Goal: Task Accomplishment & Management: Manage account settings

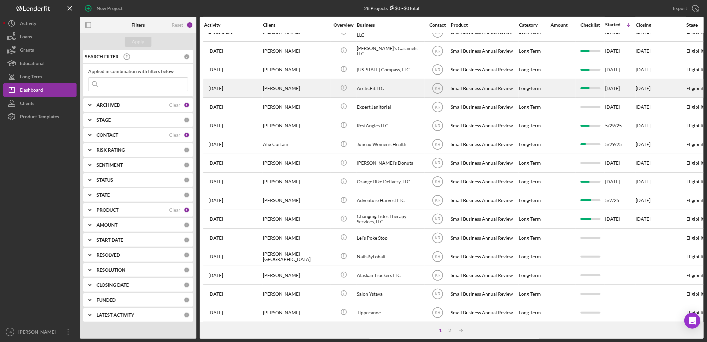
scroll to position [194, 0]
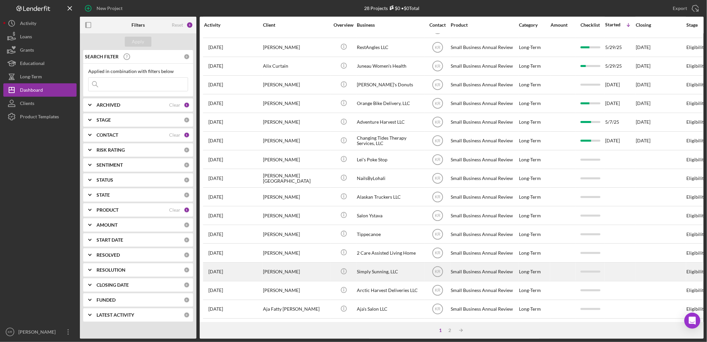
click at [383, 263] on div "Simply Sunning, LLC" at bounding box center [390, 272] width 67 height 18
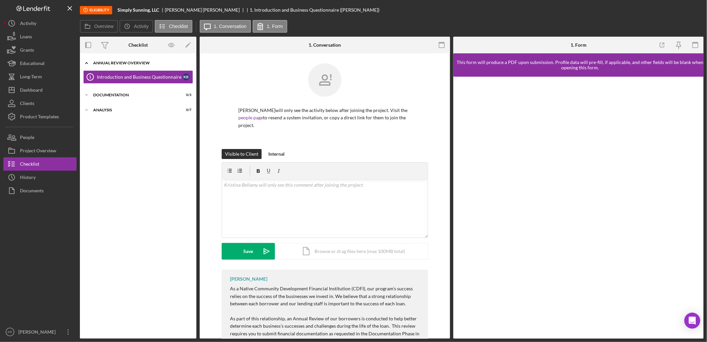
click at [112, 64] on div "Annual Review Overview" at bounding box center [140, 63] width 95 height 4
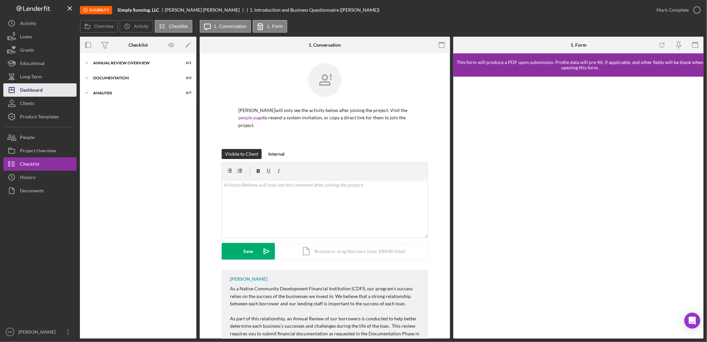
click at [60, 93] on button "Icon/Dashboard Dashboard" at bounding box center [39, 89] width 73 height 13
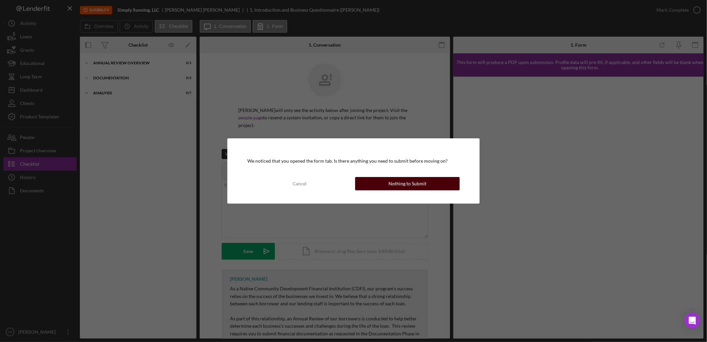
click at [383, 189] on button "Nothing to Submit" at bounding box center [407, 183] width 105 height 13
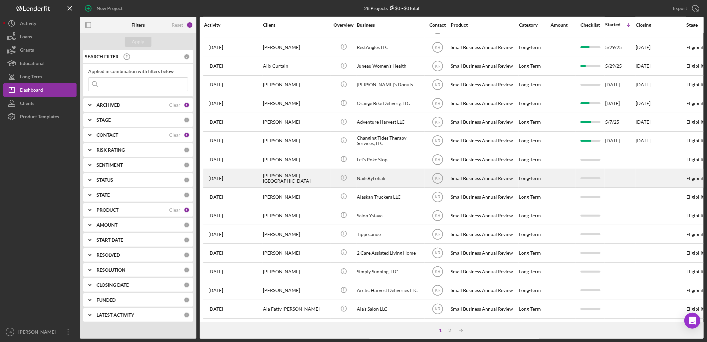
scroll to position [194, 0]
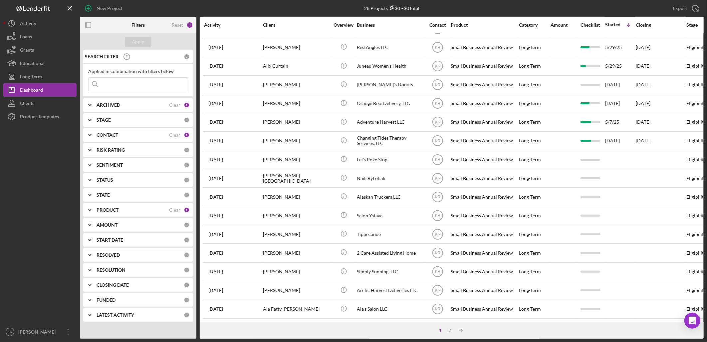
click at [132, 209] on div "PRODUCT" at bounding box center [133, 209] width 73 height 5
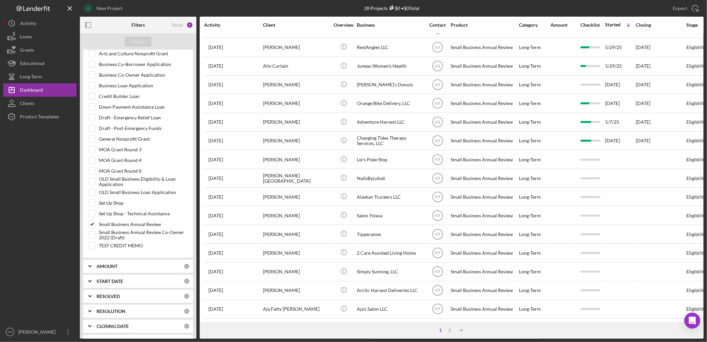
scroll to position [235, 0]
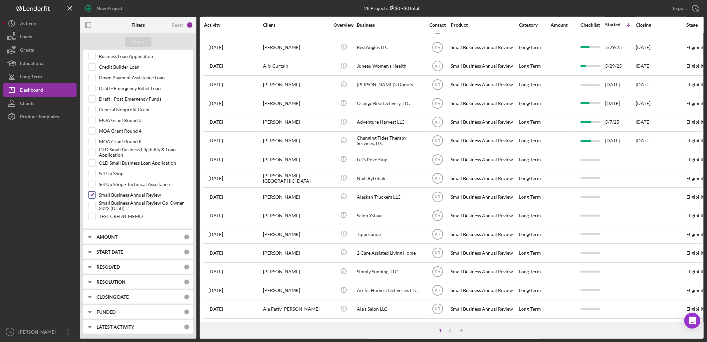
click at [118, 192] on label "Small Business Annual Review" at bounding box center [143, 194] width 89 height 7
click at [95, 192] on input "Small Business Annual Review" at bounding box center [92, 194] width 7 height 7
checkbox input "false"
click at [119, 57] on label "Business Loan Application" at bounding box center [143, 56] width 89 height 7
click at [95, 57] on input "Business Loan Application" at bounding box center [92, 56] width 7 height 7
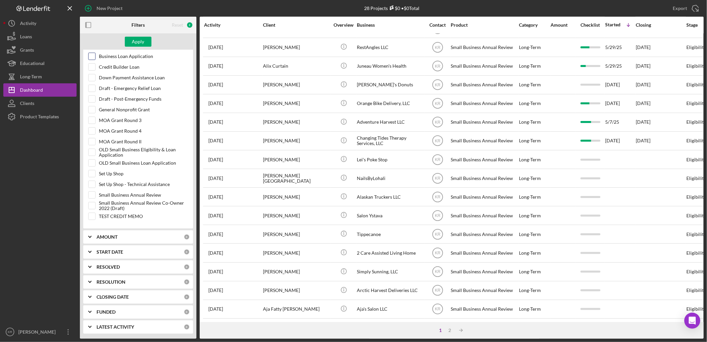
checkbox input "true"
click at [137, 41] on div "Apply" at bounding box center [138, 42] width 12 height 10
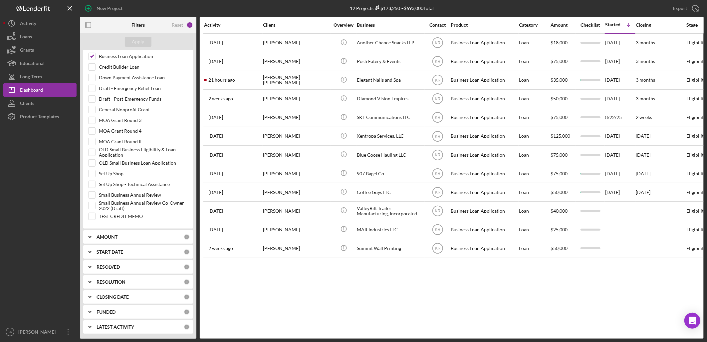
scroll to position [0, 0]
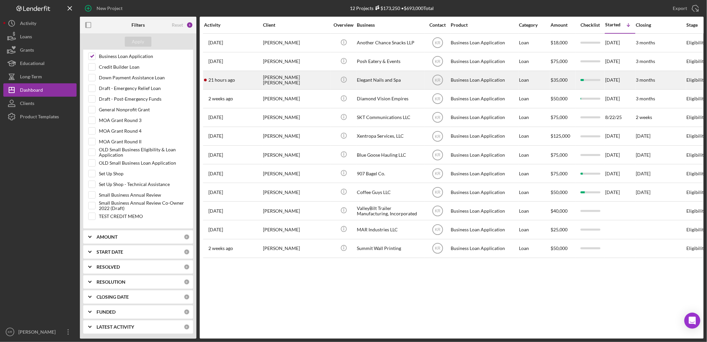
click at [327, 81] on div "[PERSON_NAME] [PERSON_NAME]" at bounding box center [296, 80] width 67 height 18
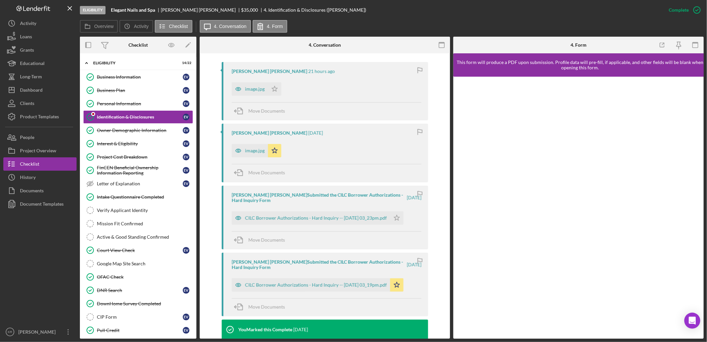
scroll to position [185, 0]
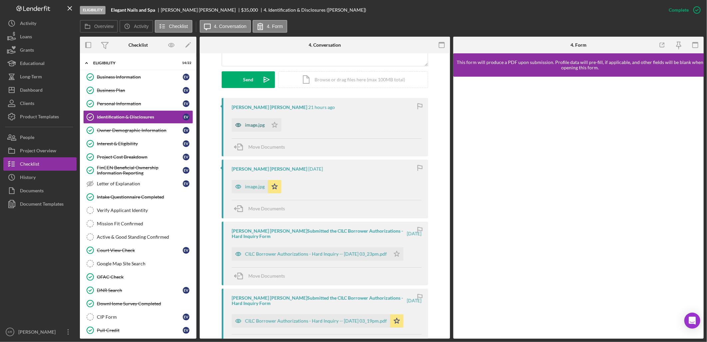
click at [241, 118] on icon "button" at bounding box center [238, 124] width 13 height 13
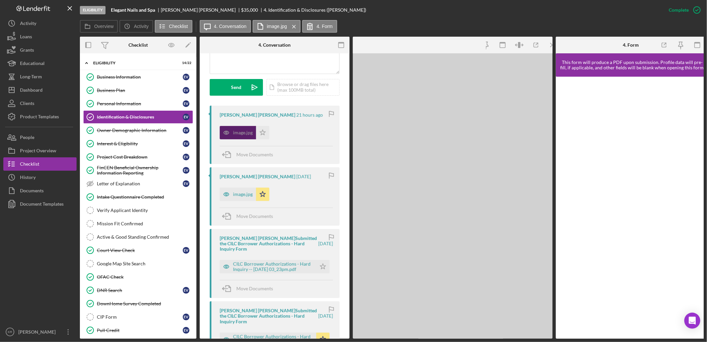
scroll to position [192, 0]
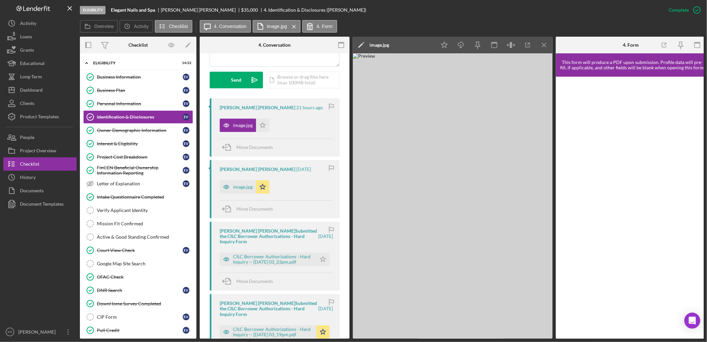
click at [237, 188] on div "[PERSON_NAME] [PERSON_NAME] [DATE] image.jpg Icon/Star Move Documents" at bounding box center [275, 189] width 130 height 58
click at [236, 184] on div "image.jpg" at bounding box center [243, 186] width 20 height 5
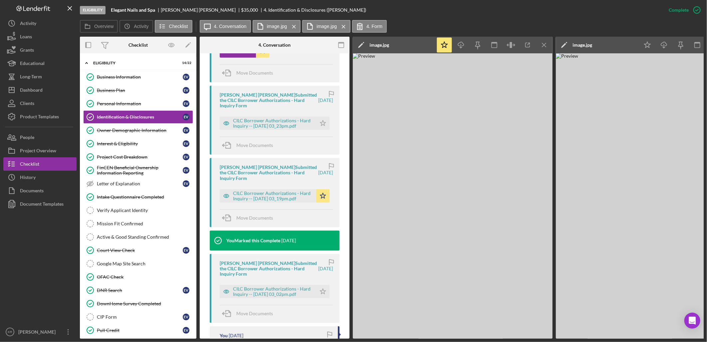
scroll to position [340, 0]
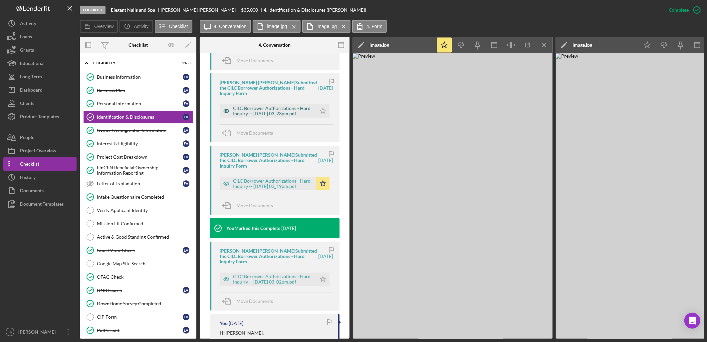
click at [283, 106] on div "CILC Borrower Authorizations - Hard Inquiry -- [DATE] 03_23pm.pdf" at bounding box center [273, 111] width 80 height 11
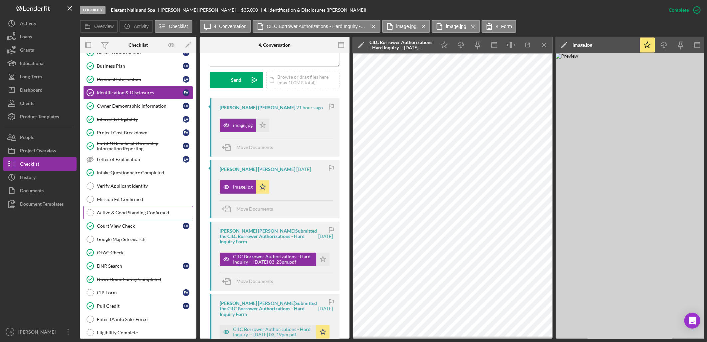
scroll to position [37, 0]
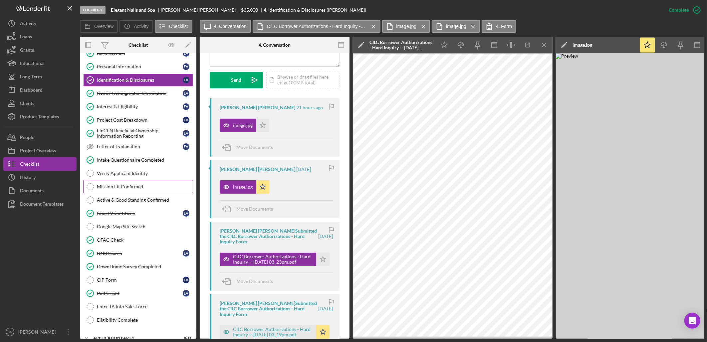
click at [151, 183] on link "Mission Fit Confirmed Mission Fit Confirmed" at bounding box center [138, 186] width 110 height 13
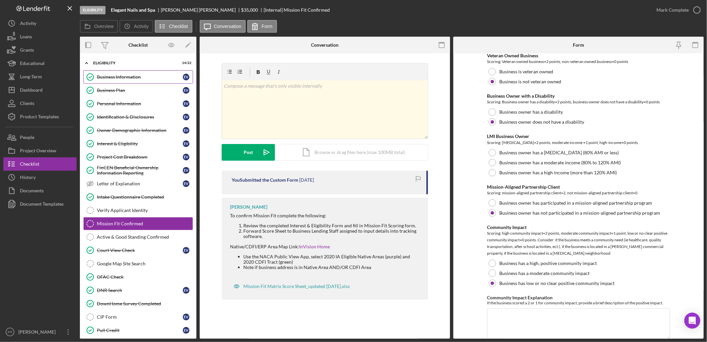
click at [123, 82] on link "Business Information Business Information E V" at bounding box center [138, 76] width 110 height 13
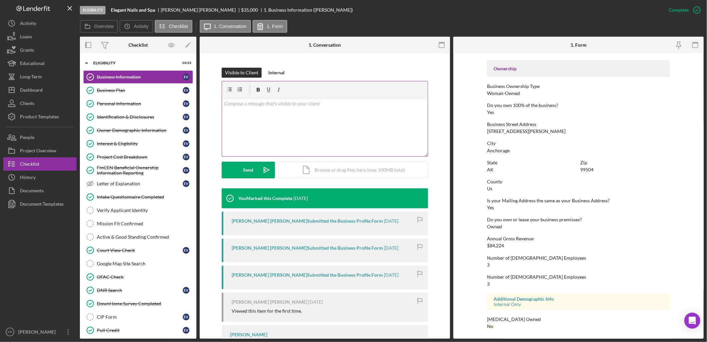
scroll to position [175, 0]
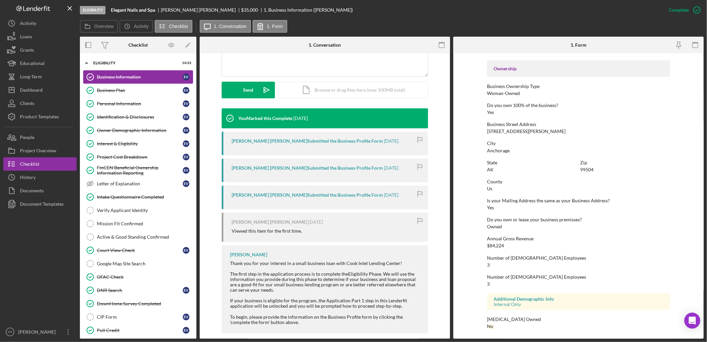
click at [124, 83] on link "Business Information Business Information E V" at bounding box center [138, 76] width 110 height 13
click at [124, 86] on link "Business Plan Business Plan E V" at bounding box center [138, 90] width 110 height 13
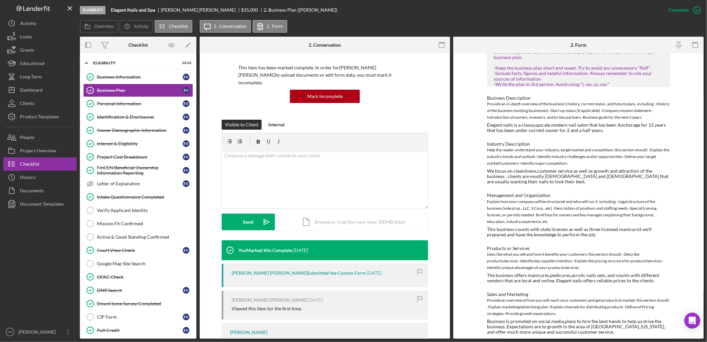
scroll to position [83, 0]
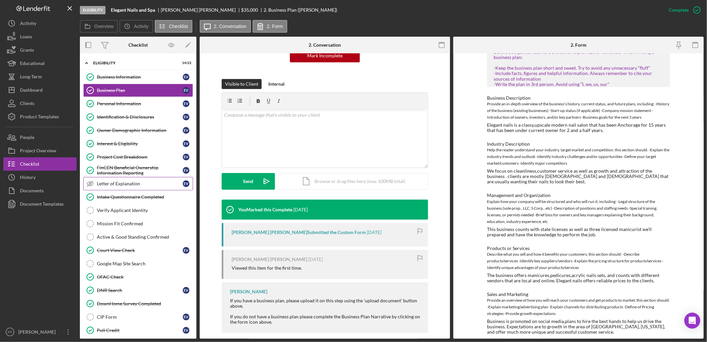
click at [110, 179] on link "Letter of Explanation Letter of Explanation E V" at bounding box center [138, 183] width 110 height 13
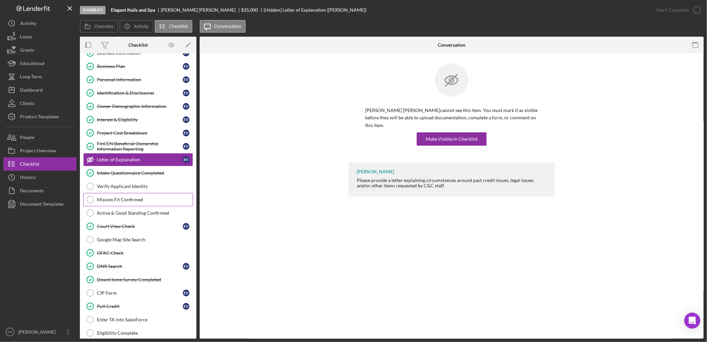
scroll to position [37, 0]
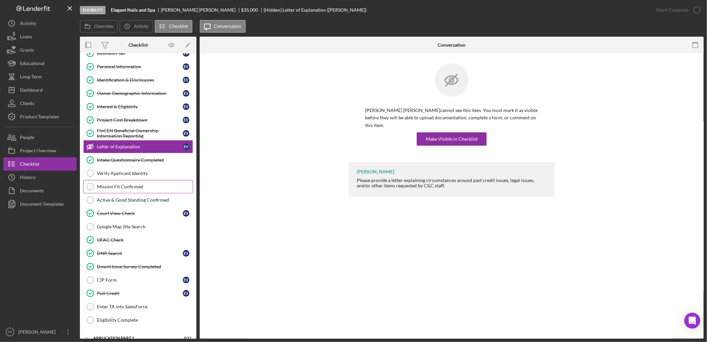
click at [127, 190] on link "Mission Fit Confirmed Mission Fit Confirmed" at bounding box center [138, 186] width 110 height 13
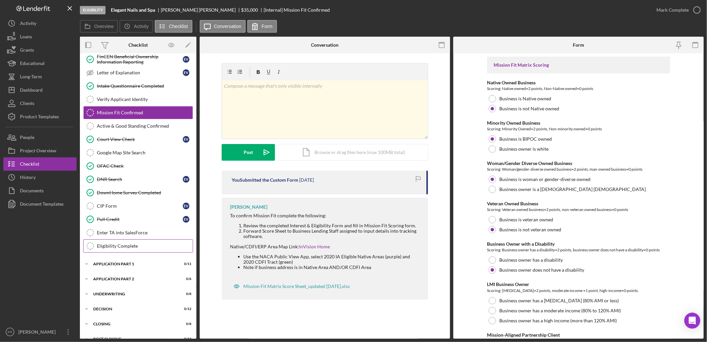
scroll to position [123, 0]
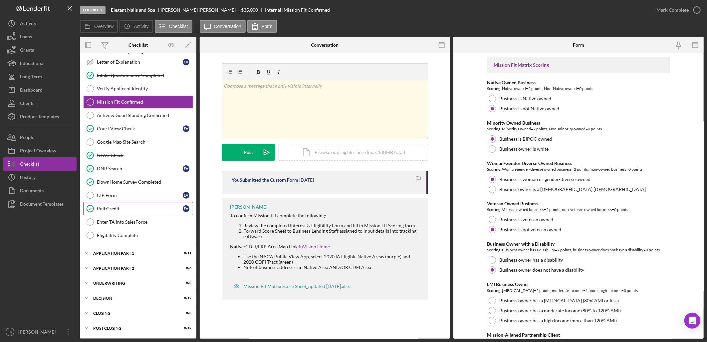
click at [125, 204] on link "Pull Credit Pull Credit E V" at bounding box center [138, 208] width 110 height 13
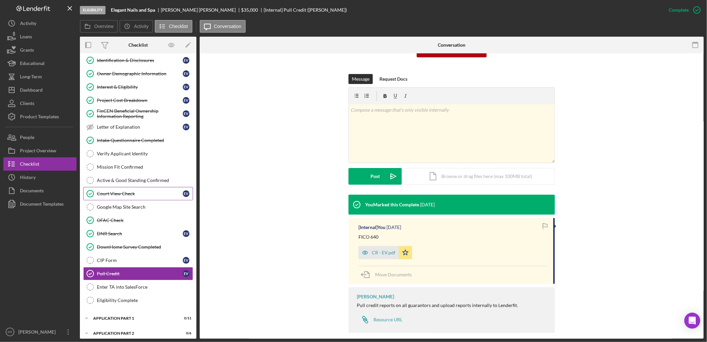
scroll to position [49, 0]
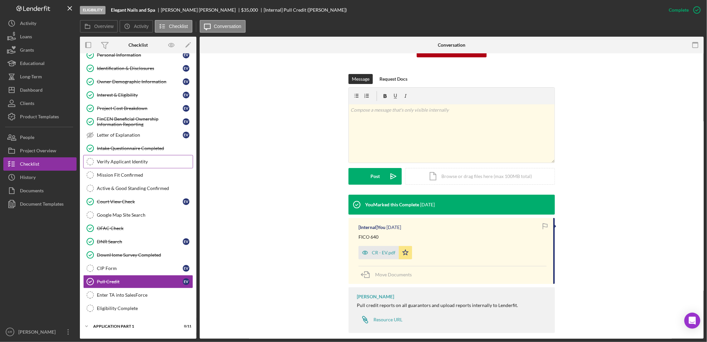
click at [134, 162] on div "Verify Applicant Identity" at bounding box center [145, 161] width 96 height 5
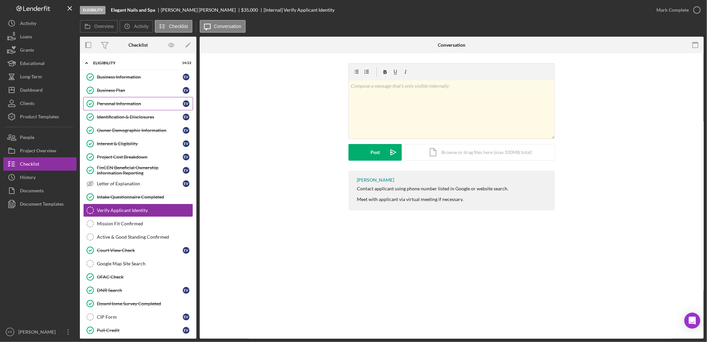
click at [124, 107] on link "Personal Information Personal Information E V" at bounding box center [138, 103] width 110 height 13
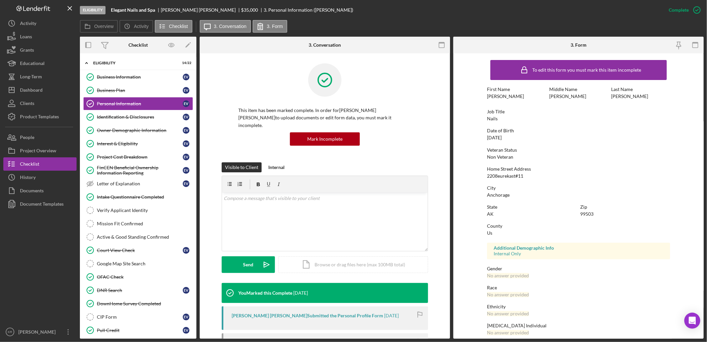
scroll to position [25, 0]
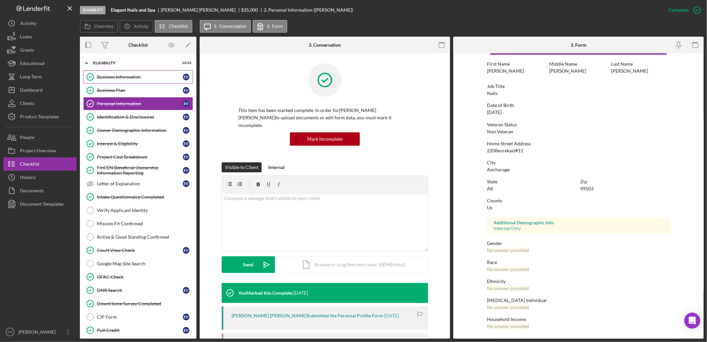
click at [142, 77] on div "Business Information" at bounding box center [140, 76] width 86 height 5
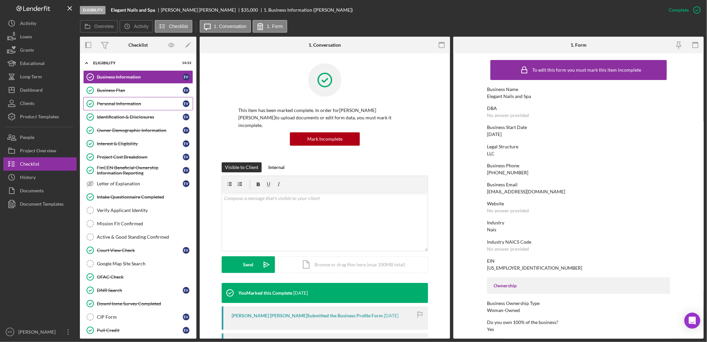
click at [113, 102] on div "Personal Information" at bounding box center [140, 103] width 86 height 5
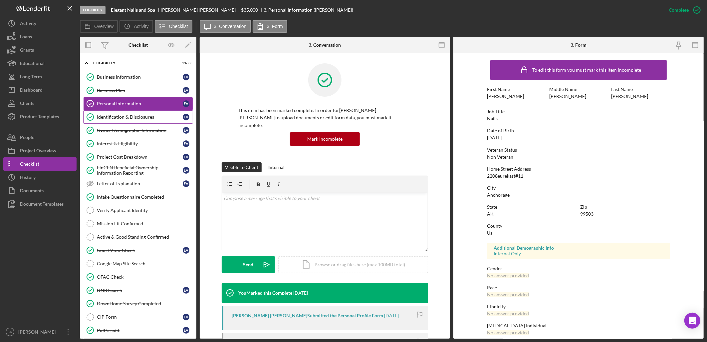
click at [119, 112] on link "Identification & Disclosures Identification & Disclosures E V" at bounding box center [138, 116] width 110 height 13
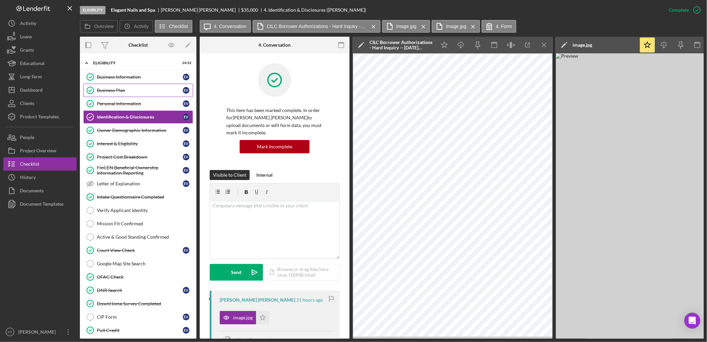
click at [138, 85] on link "Business Plan Business Plan E V" at bounding box center [138, 90] width 110 height 13
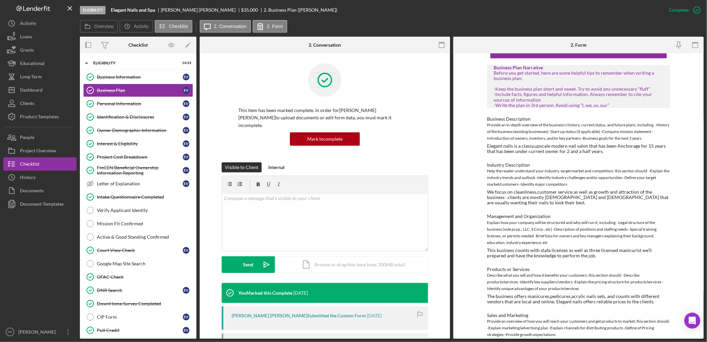
scroll to position [43, 0]
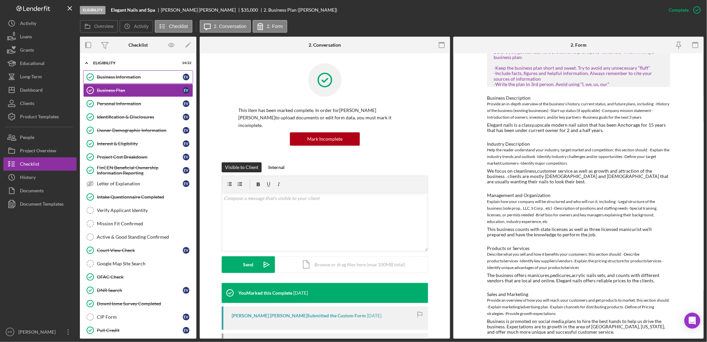
click at [145, 80] on link "Business Information Business Information E V" at bounding box center [138, 76] width 110 height 13
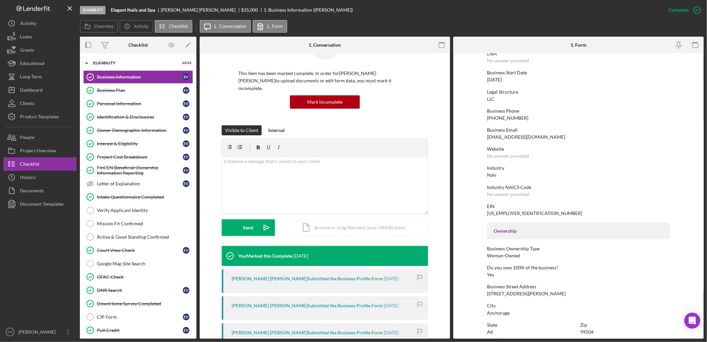
scroll to position [111, 0]
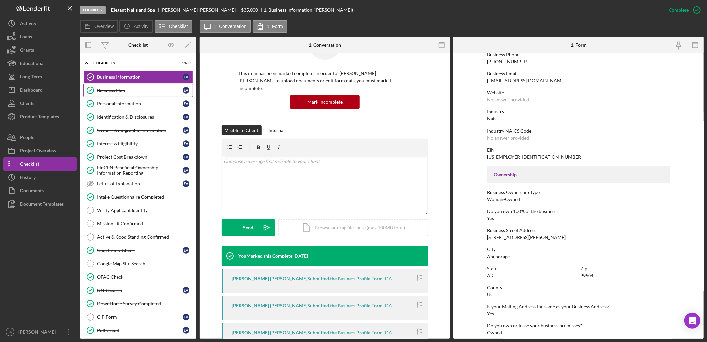
click at [146, 87] on link "Business Plan Business Plan E V" at bounding box center [138, 90] width 110 height 13
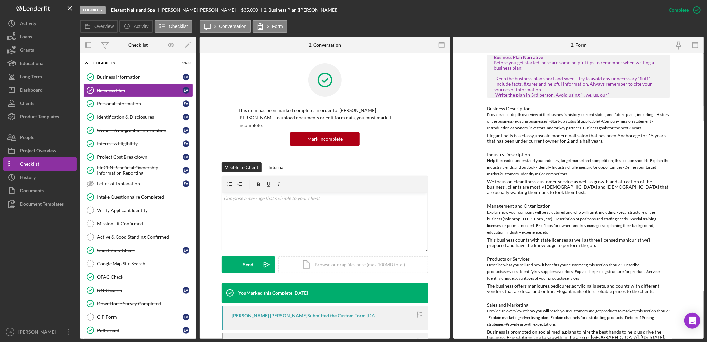
scroll to position [43, 0]
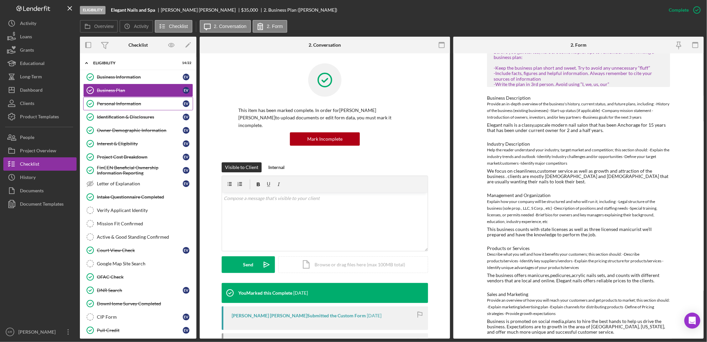
click at [169, 105] on div "Personal Information" at bounding box center [140, 103] width 86 height 5
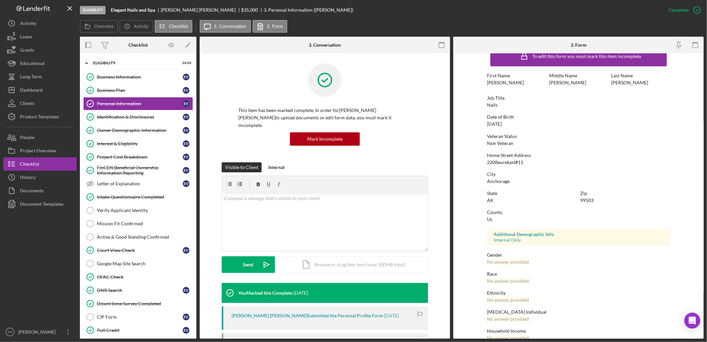
scroll to position [25, 0]
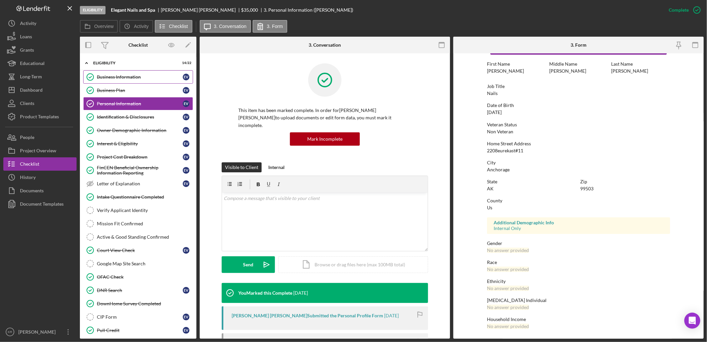
click at [98, 74] on div "Business Information" at bounding box center [140, 76] width 86 height 5
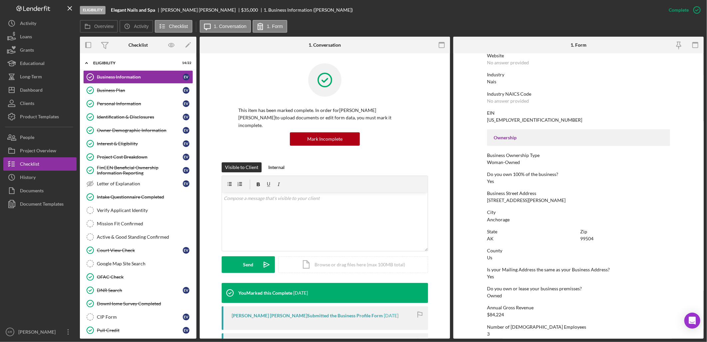
scroll to position [217, 0]
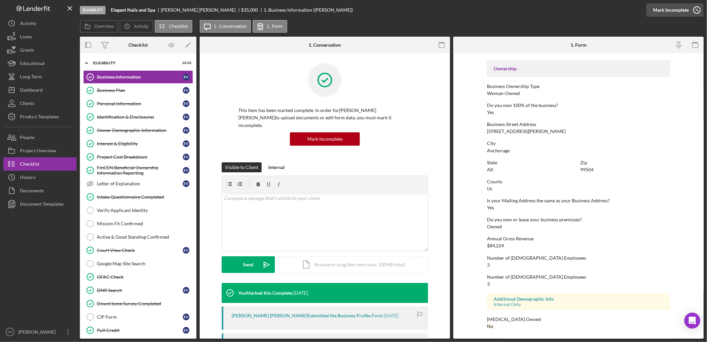
click at [670, 12] on div "Mark Incomplete" at bounding box center [671, 9] width 36 height 13
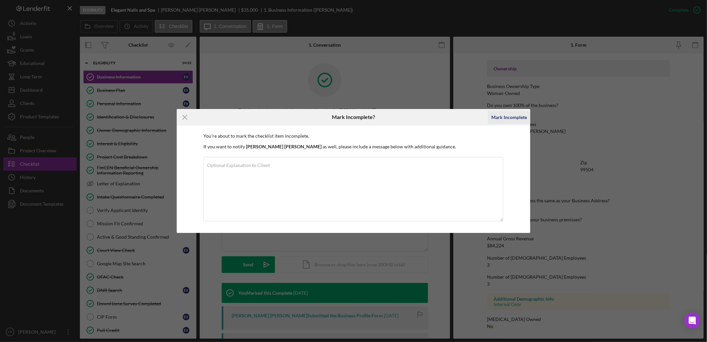
click at [502, 111] on div "Mark Incomplete" at bounding box center [510, 117] width 36 height 13
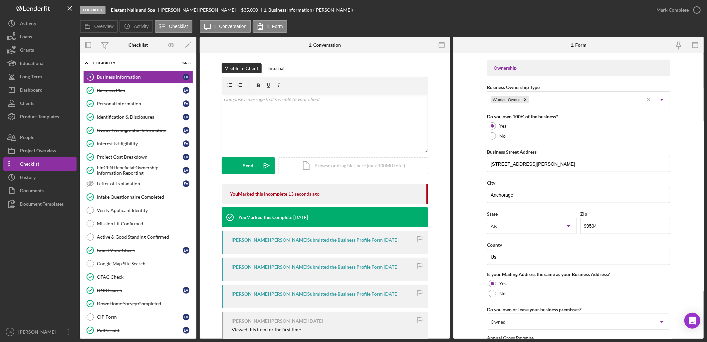
scroll to position [455, 0]
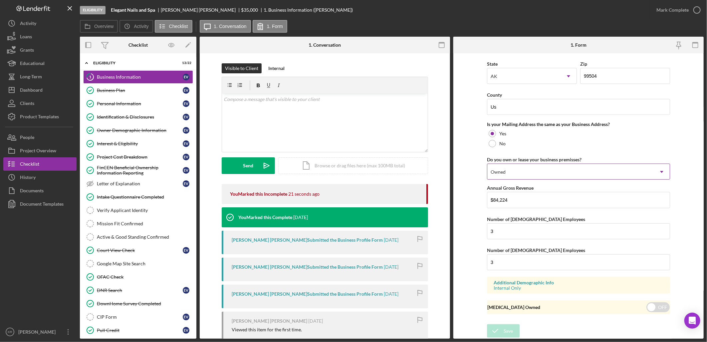
click at [617, 167] on div "Owned" at bounding box center [571, 171] width 167 height 15
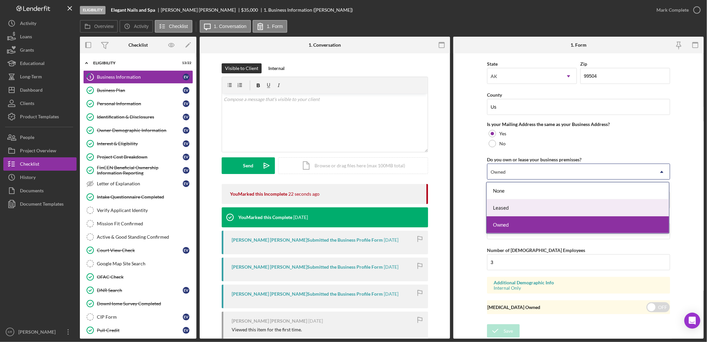
click at [574, 208] on div "Leased" at bounding box center [578, 207] width 183 height 17
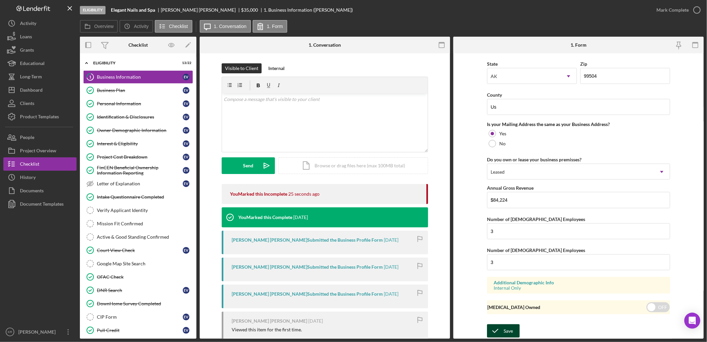
click at [489, 327] on icon "submit" at bounding box center [495, 330] width 17 height 17
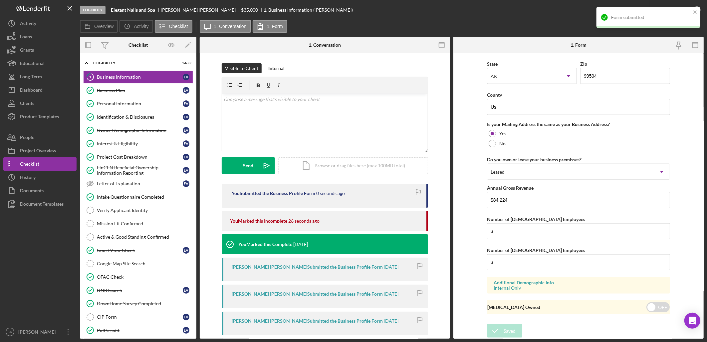
click at [669, 11] on div "Form submitted" at bounding box center [649, 17] width 104 height 21
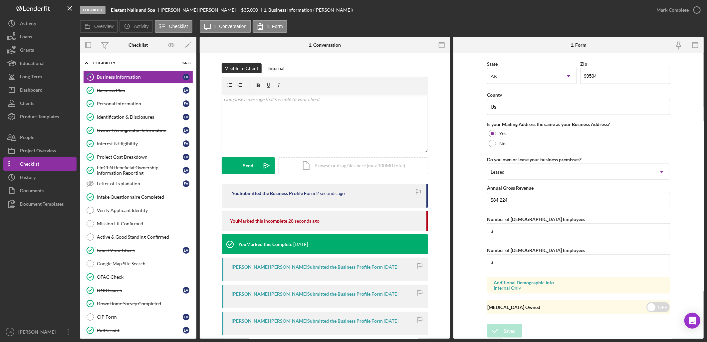
click at [669, 11] on div "Mark Complete" at bounding box center [673, 9] width 32 height 13
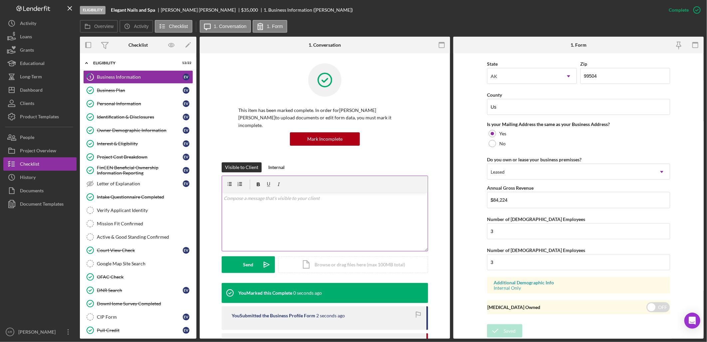
scroll to position [217, 0]
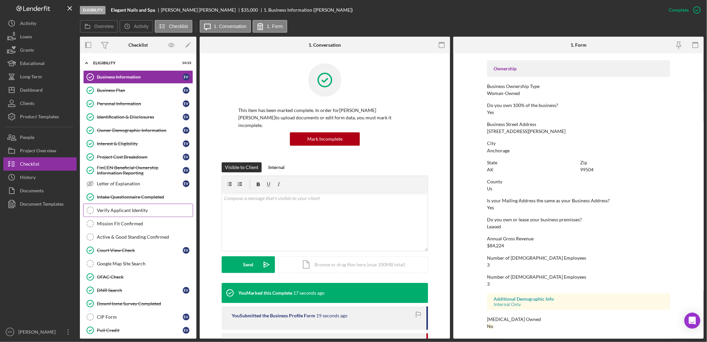
click at [125, 212] on div "Verify Applicant Identity" at bounding box center [145, 209] width 96 height 5
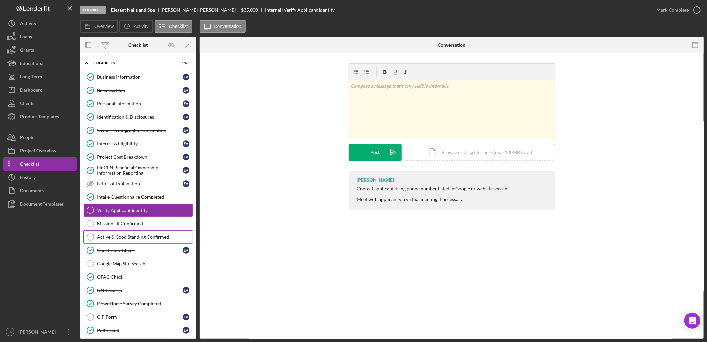
click at [131, 238] on div "Active & Good Standing Confirmed" at bounding box center [145, 236] width 96 height 5
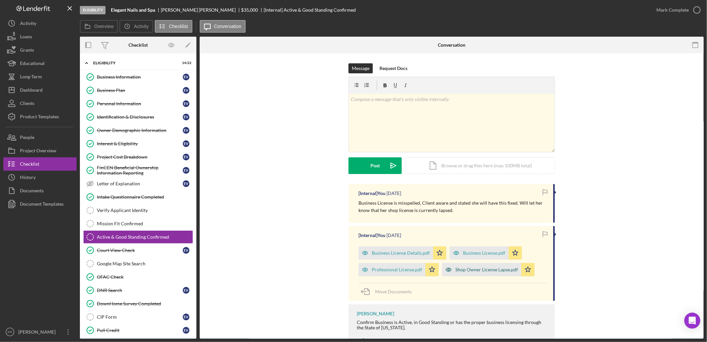
click at [485, 267] on div "Shop Owner License Lapse.pdf" at bounding box center [487, 269] width 63 height 5
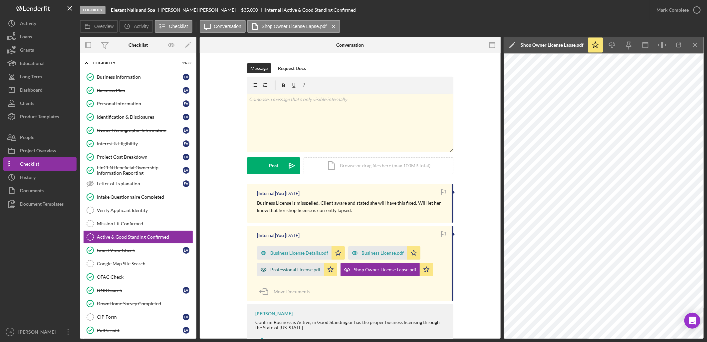
click at [295, 267] on div "Professional License.pdf" at bounding box center [295, 269] width 50 height 5
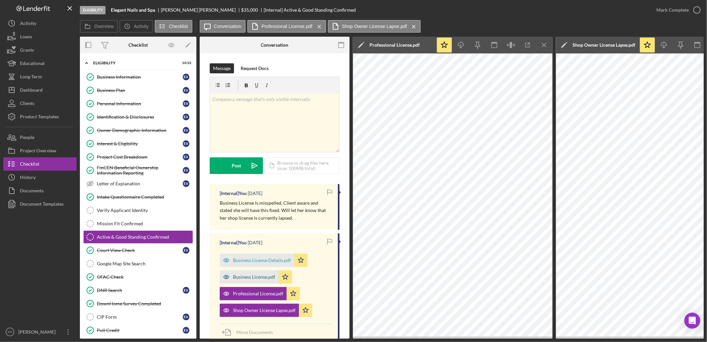
click at [255, 278] on div "Business License.pdf" at bounding box center [254, 276] width 42 height 5
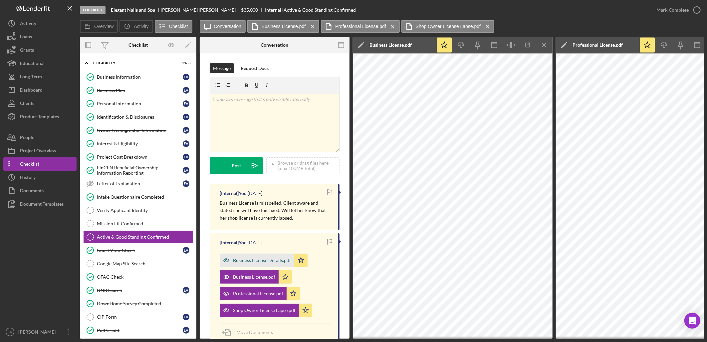
click at [255, 261] on div "Business License Details.pdf" at bounding box center [262, 259] width 58 height 5
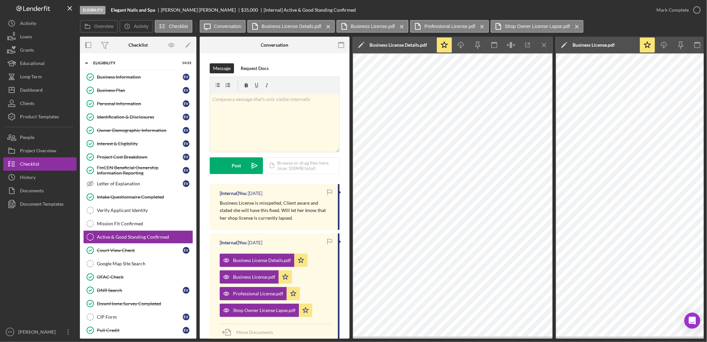
click at [541, 47] on icon "Icon/Menu Close" at bounding box center [544, 45] width 15 height 15
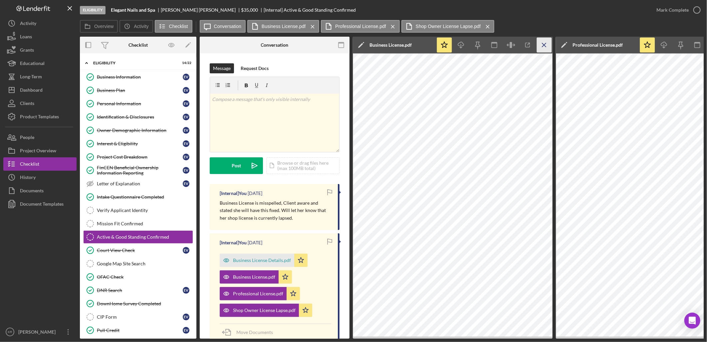
click at [541, 47] on icon "Icon/Menu Close" at bounding box center [544, 45] width 15 height 15
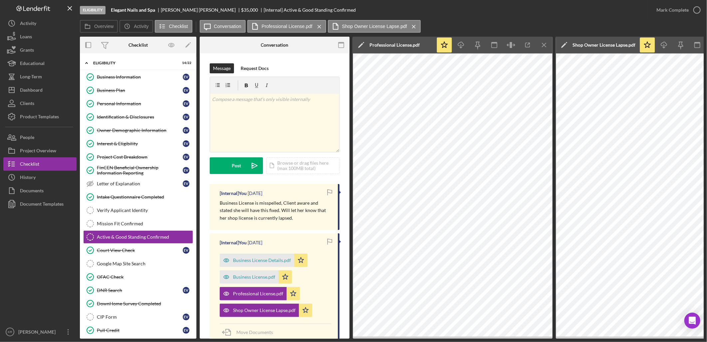
click at [541, 47] on icon "Icon/Menu Close" at bounding box center [544, 45] width 15 height 15
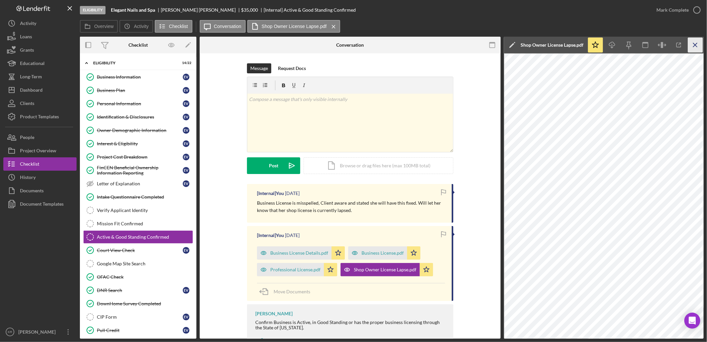
click at [698, 48] on icon "Icon/Menu Close" at bounding box center [695, 45] width 15 height 15
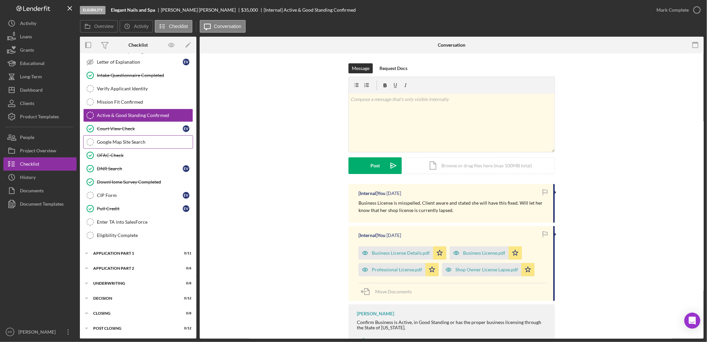
click at [128, 139] on div "Google Map Site Search" at bounding box center [145, 141] width 96 height 5
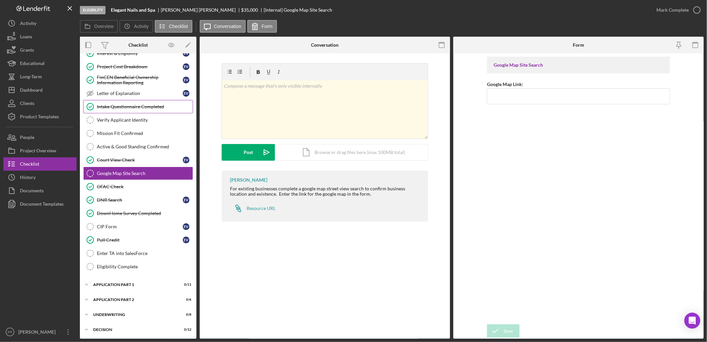
scroll to position [49, 0]
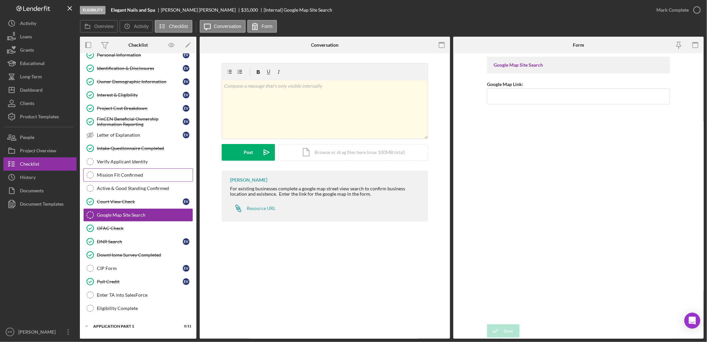
click at [138, 175] on div "Mission Fit Confirmed" at bounding box center [145, 174] width 96 height 5
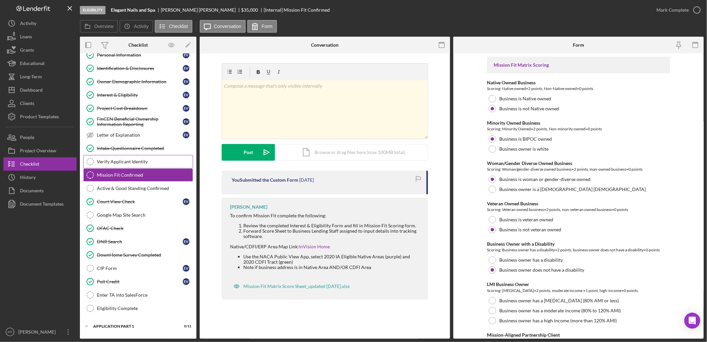
click at [130, 164] on div "Verify Applicant Identity" at bounding box center [145, 161] width 96 height 5
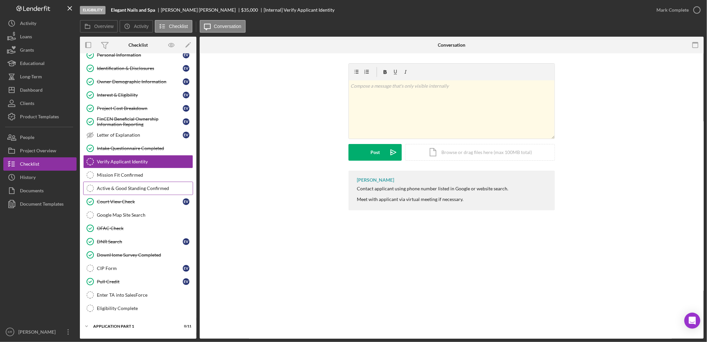
click at [116, 184] on link "Active & Good Standing Confirmed Active & Good Standing Confirmed" at bounding box center [138, 188] width 110 height 13
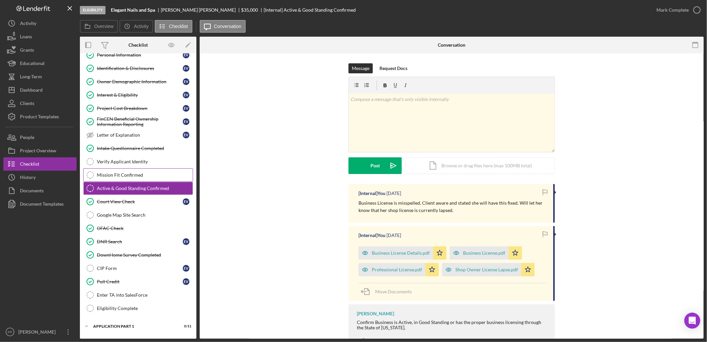
click at [118, 172] on div "Mission Fit Confirmed" at bounding box center [145, 174] width 96 height 5
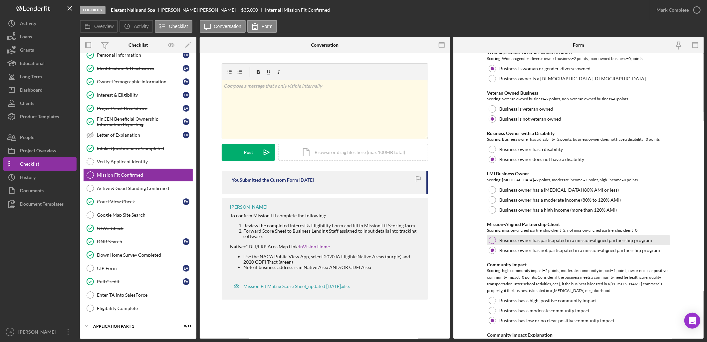
scroll to position [111, 0]
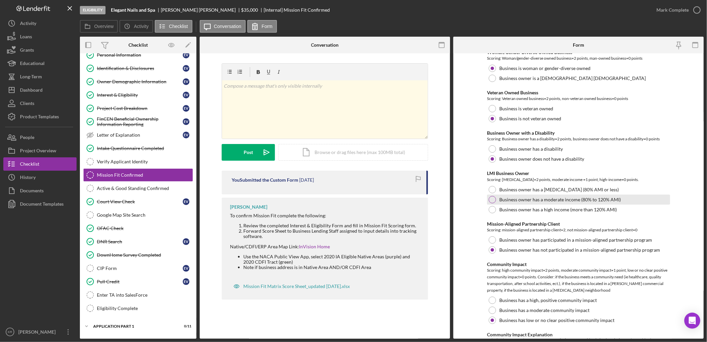
click at [525, 200] on label "Business owner has a moderate income (80% to 120% AMI)" at bounding box center [561, 199] width 122 height 5
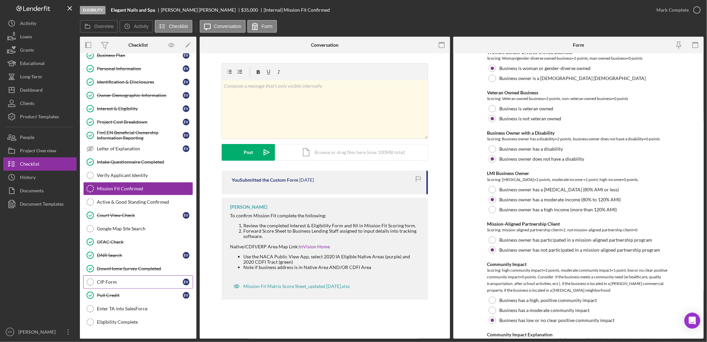
scroll to position [123, 0]
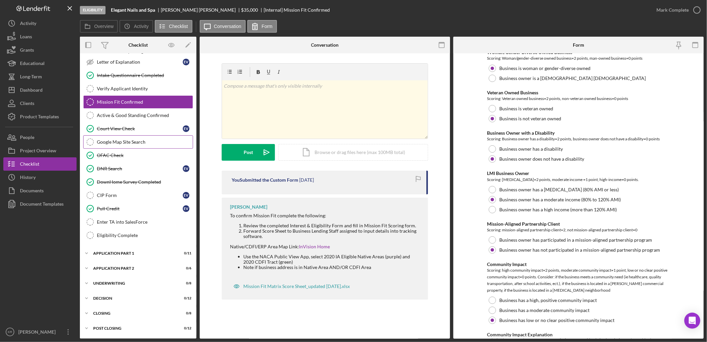
click at [121, 142] on div "Google Map Site Search" at bounding box center [145, 141] width 96 height 5
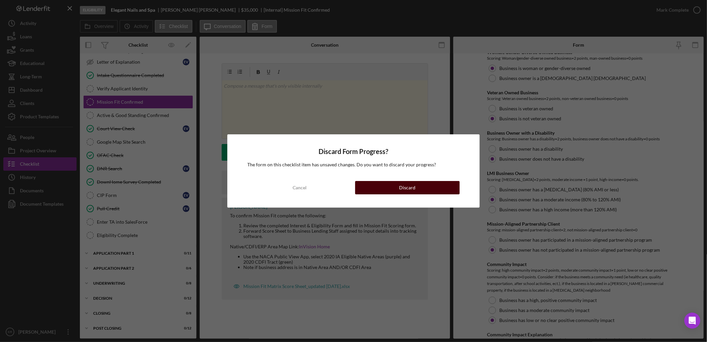
click at [379, 188] on button "Discard" at bounding box center [407, 187] width 105 height 13
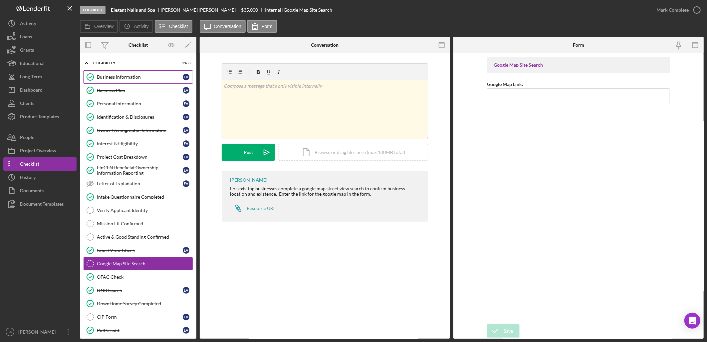
click at [134, 79] on div "Business Information" at bounding box center [140, 76] width 86 height 5
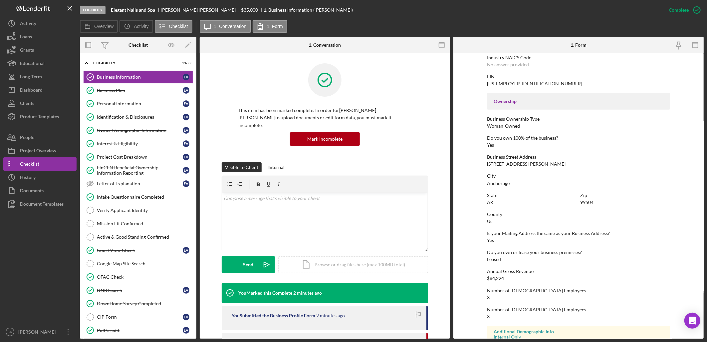
scroll to position [185, 0]
drag, startPoint x: 551, startPoint y: 164, endPoint x: 481, endPoint y: 161, distance: 69.7
click at [481, 161] on form "To edit this form you must mark this item incomplete Business Name Elegant Nail…" at bounding box center [579, 195] width 250 height 285
drag, startPoint x: 481, startPoint y: 161, endPoint x: 511, endPoint y: 161, distance: 30.0
copy div "[STREET_ADDRESS][PERSON_NAME]"
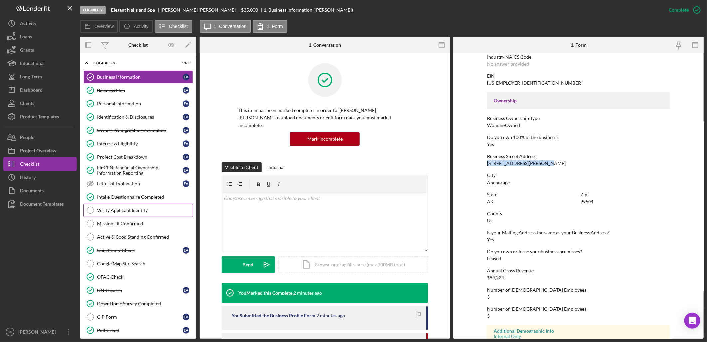
drag, startPoint x: 698, startPoint y: 41, endPoint x: 135, endPoint y: 212, distance: 589.2
click at [135, 212] on div "Verify Applicant Identity" at bounding box center [145, 209] width 96 height 5
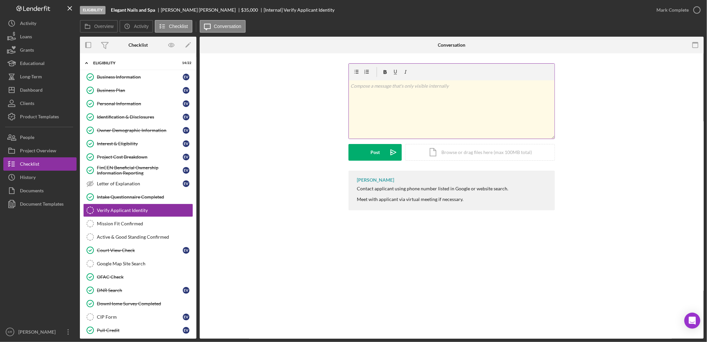
click at [457, 114] on div "v Color teal Color pink Remove color Add row above Add row below Add column bef…" at bounding box center [452, 109] width 206 height 58
click at [404, 104] on div "v Color teal Color pink Remove color Add row above Add row below Add column bef…" at bounding box center [452, 109] width 206 height 58
drag, startPoint x: 382, startPoint y: 84, endPoint x: 390, endPoint y: 82, distance: 7.9
click at [383, 84] on p "Google search elegant nails & Spa and verified owner." at bounding box center [452, 85] width 202 height 7
click at [470, 88] on p "Google search Elegant nails & Spa and verified owner." at bounding box center [452, 85] width 202 height 7
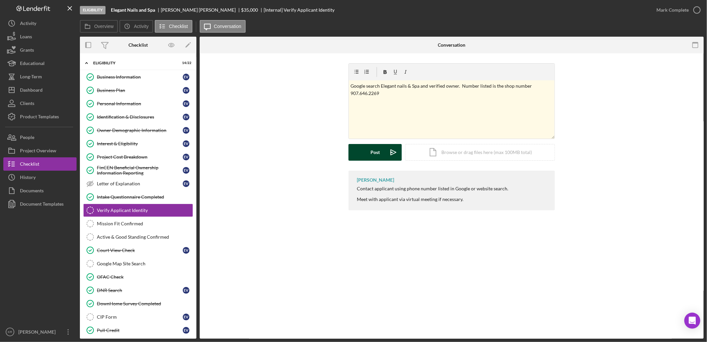
click at [362, 148] on button "Post Icon/icon-invite-send" at bounding box center [375, 152] width 53 height 17
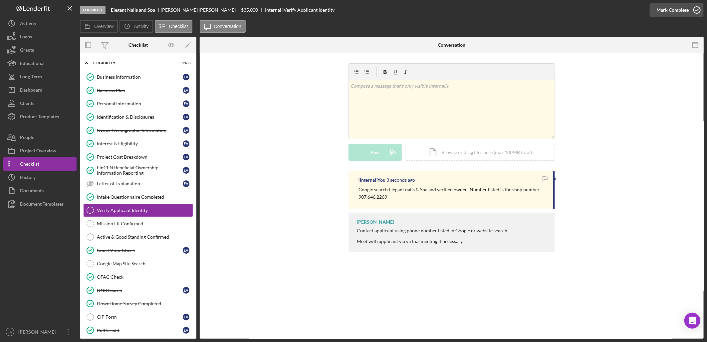
click at [671, 12] on div "Mark Complete" at bounding box center [673, 9] width 32 height 13
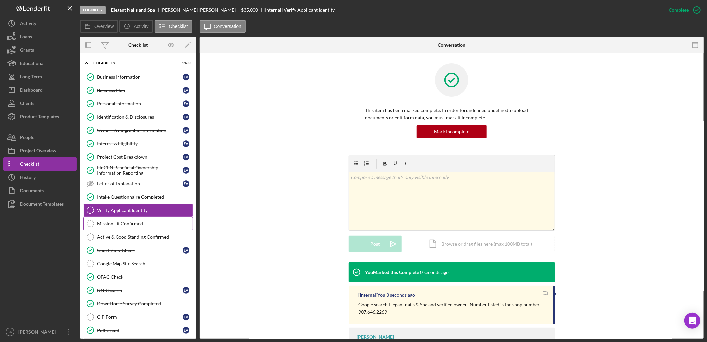
click at [144, 222] on div "Mission Fit Confirmed" at bounding box center [145, 223] width 96 height 5
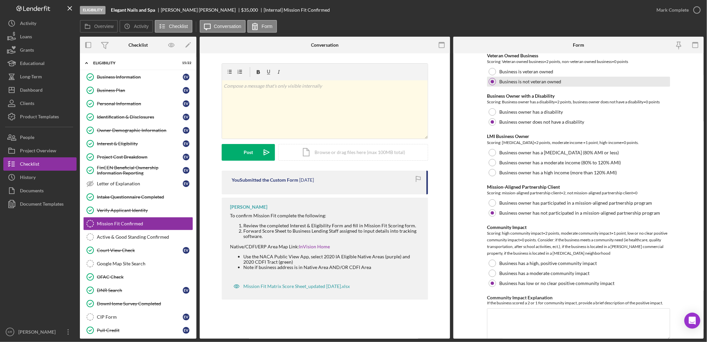
scroll to position [185, 0]
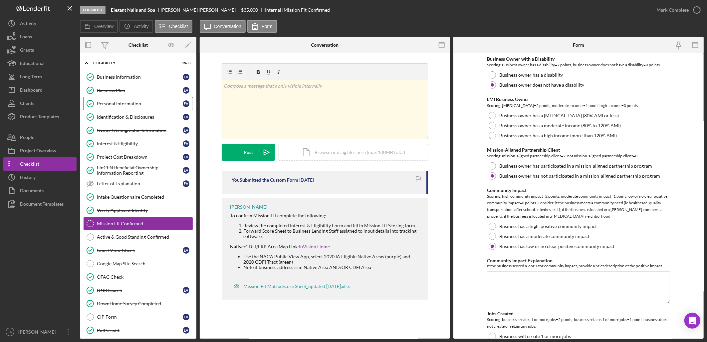
click at [109, 100] on link "Personal Information Personal Information E V" at bounding box center [138, 103] width 110 height 13
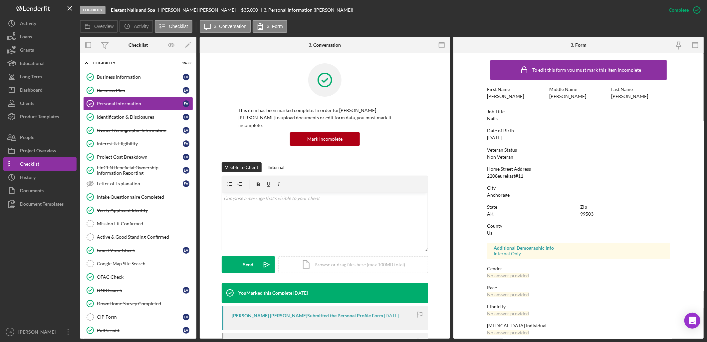
scroll to position [25, 0]
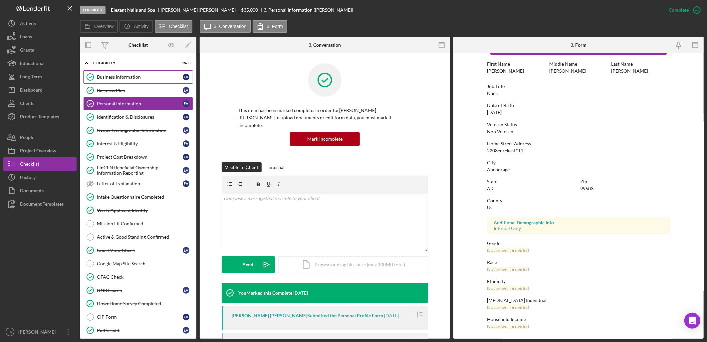
click at [124, 82] on link "Business Information Business Information E V" at bounding box center [138, 76] width 110 height 13
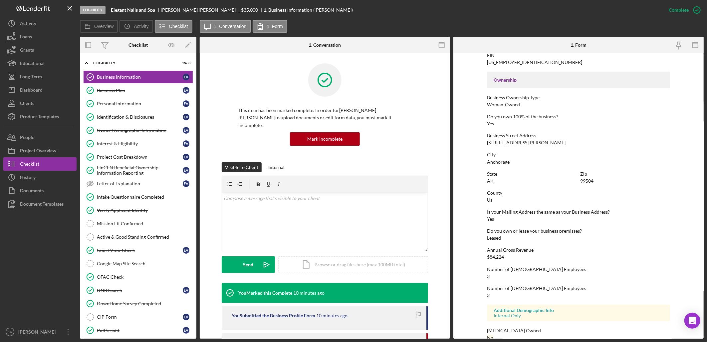
scroll to position [217, 0]
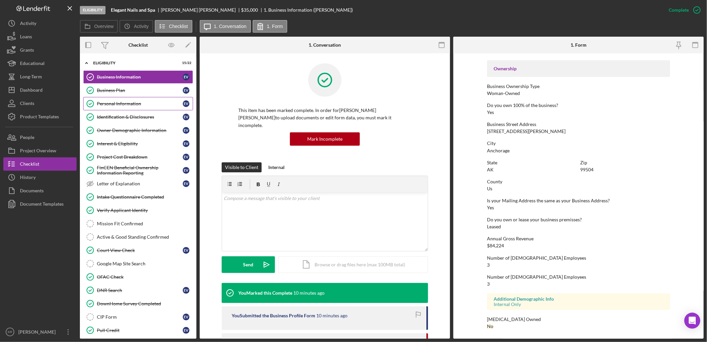
click at [108, 102] on div "Personal Information" at bounding box center [140, 103] width 86 height 5
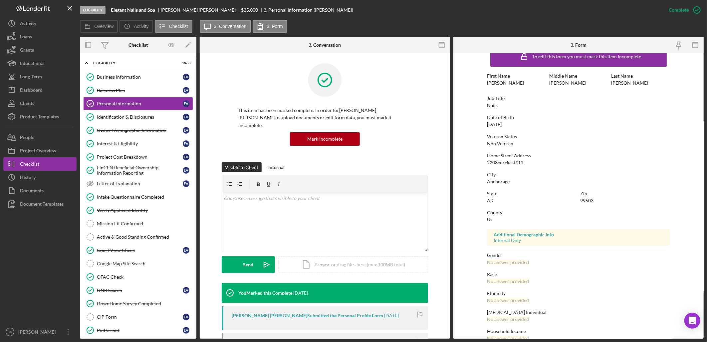
scroll to position [25, 0]
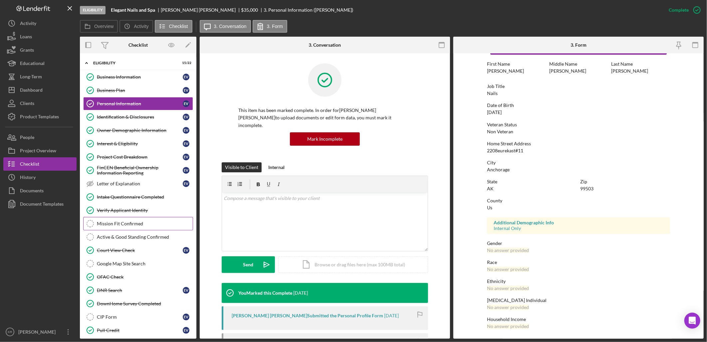
click at [102, 224] on div "Mission Fit Confirmed" at bounding box center [145, 223] width 96 height 5
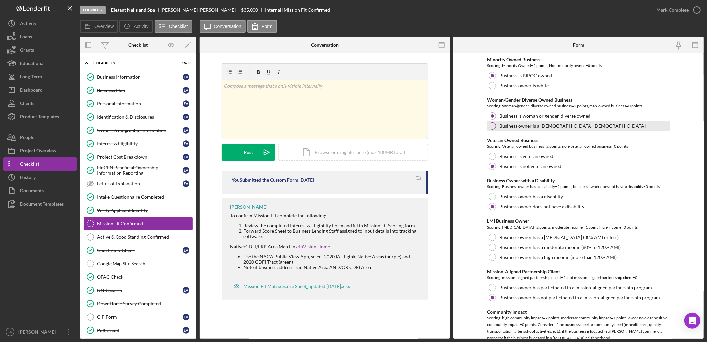
scroll to position [111, 0]
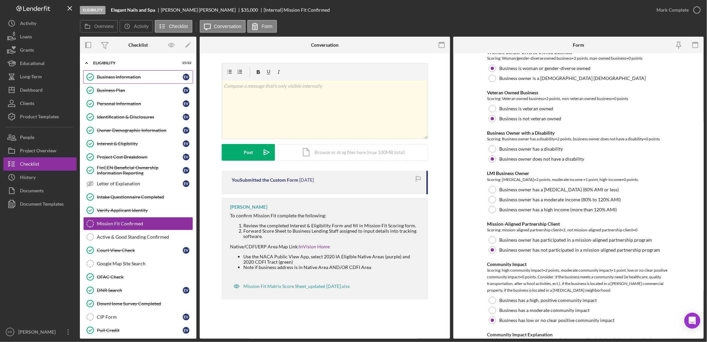
click at [101, 72] on link "Business Information Business Information E V" at bounding box center [138, 76] width 110 height 13
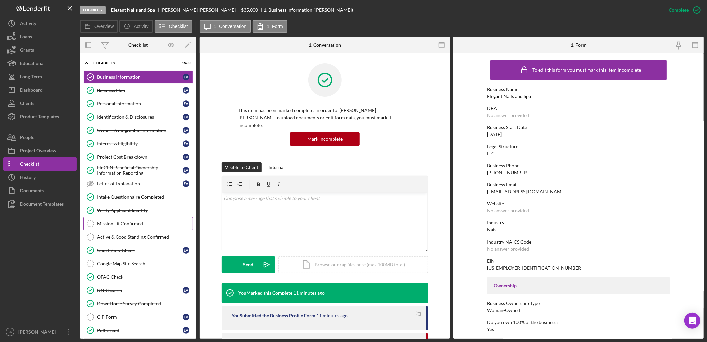
click at [114, 226] on div "Mission Fit Confirmed" at bounding box center [145, 223] width 96 height 5
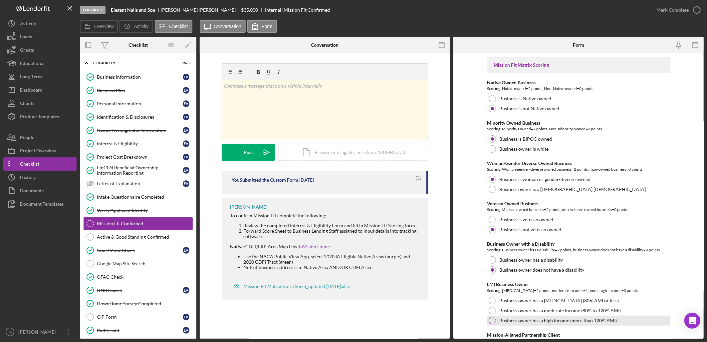
click at [644, 321] on div "Business owner has a high income (more than 120% AMI)" at bounding box center [578, 320] width 183 height 10
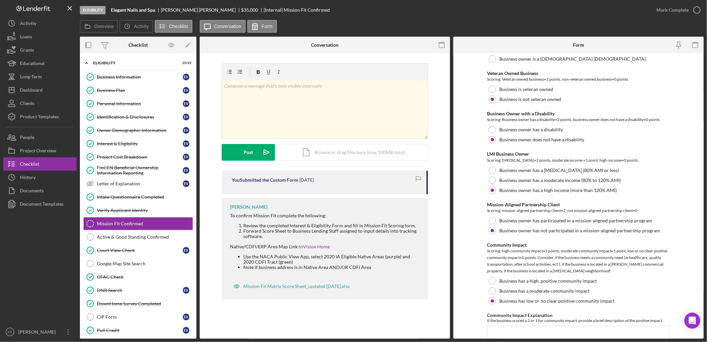
scroll to position [148, 0]
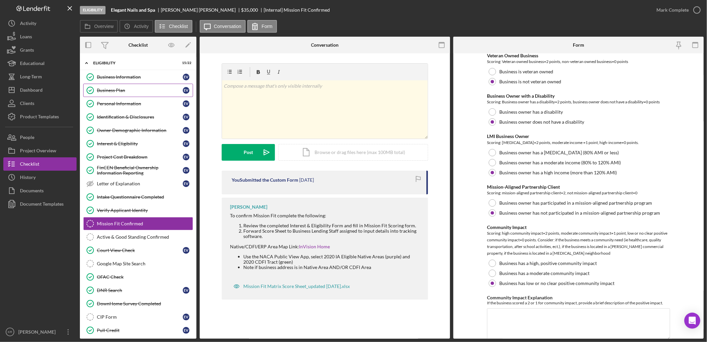
click at [130, 96] on link "Business Plan Business Plan E V" at bounding box center [138, 90] width 110 height 13
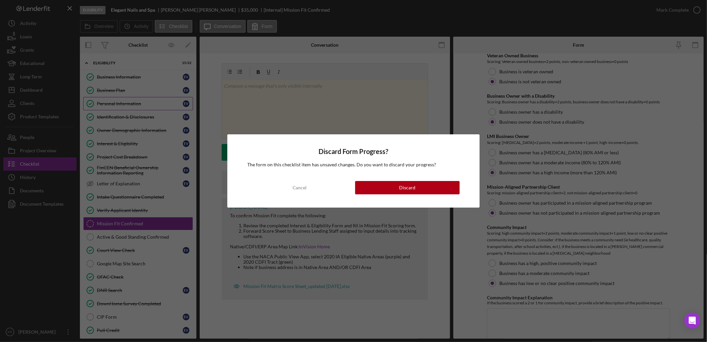
click at [111, 108] on div "Discard Form Progress? The form on this checklist item has unsaved changes. Do …" at bounding box center [353, 171] width 707 height 342
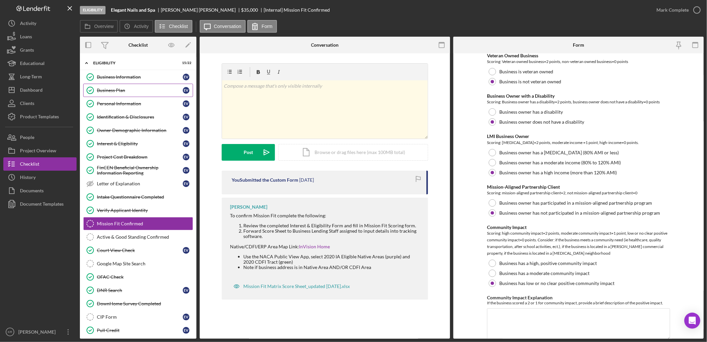
click at [122, 95] on link "Business Plan Business Plan E V" at bounding box center [138, 90] width 110 height 13
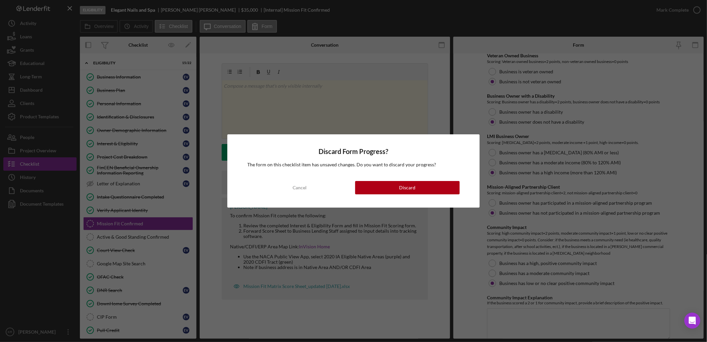
click at [109, 102] on div "Discard Form Progress? The form on this checklist item has unsaved changes. Do …" at bounding box center [353, 171] width 707 height 342
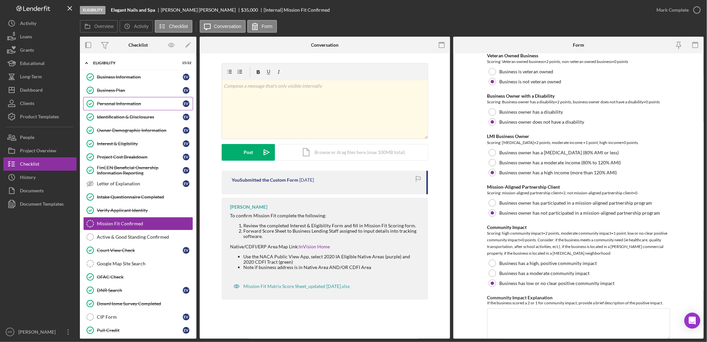
click at [121, 103] on div "Personal Information" at bounding box center [140, 103] width 86 height 5
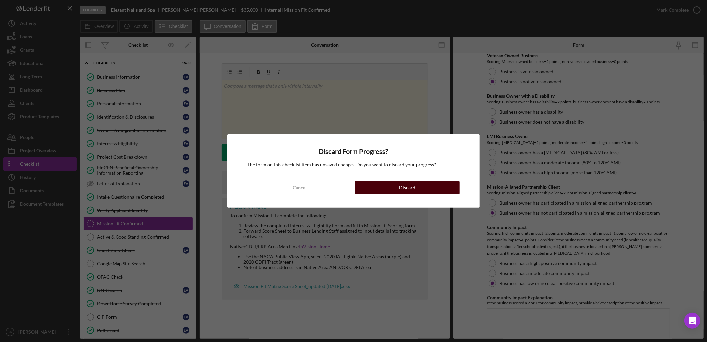
click at [385, 188] on button "Discard" at bounding box center [407, 187] width 105 height 13
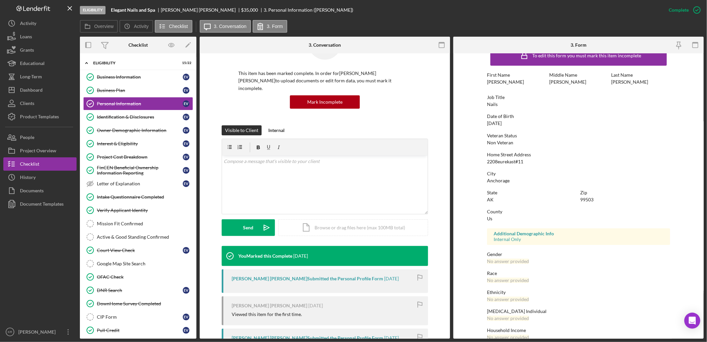
scroll to position [25, 0]
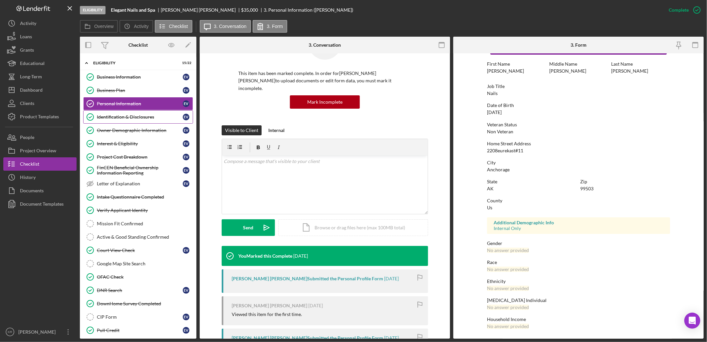
click at [130, 116] on div "Identification & Disclosures" at bounding box center [140, 116] width 86 height 5
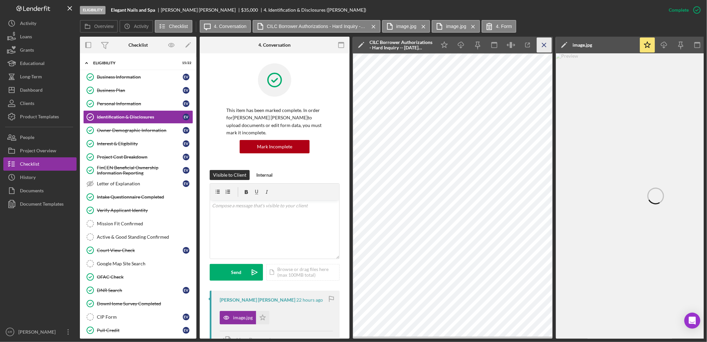
click at [551, 43] on icon "Icon/Menu Close" at bounding box center [544, 45] width 15 height 15
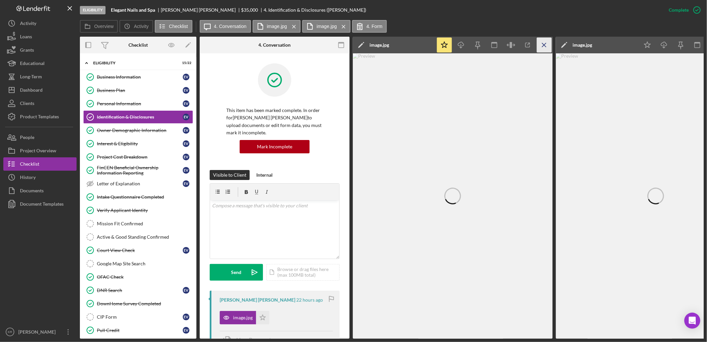
click at [551, 43] on icon "Icon/Menu Close" at bounding box center [544, 45] width 15 height 15
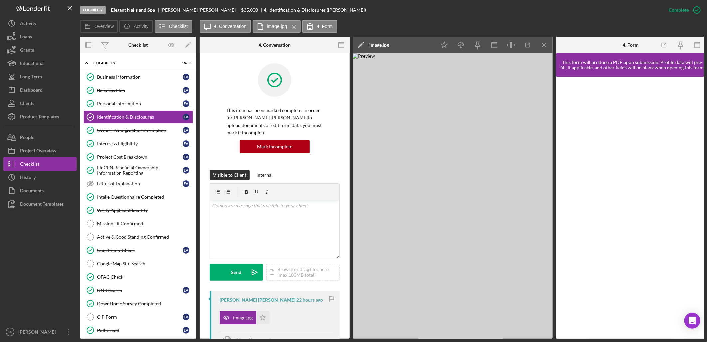
click at [551, 43] on icon "Icon/Menu Close" at bounding box center [544, 45] width 15 height 15
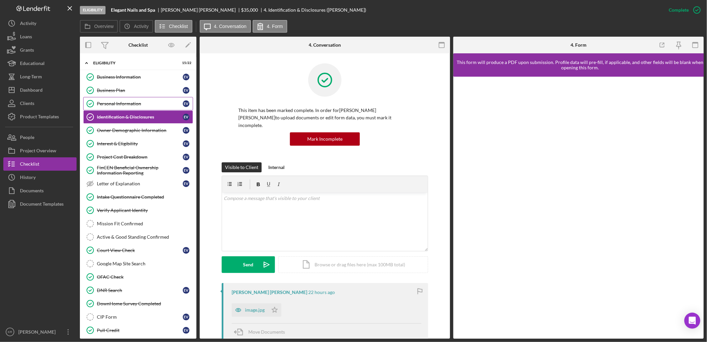
click at [134, 106] on div "Personal Information" at bounding box center [140, 103] width 86 height 5
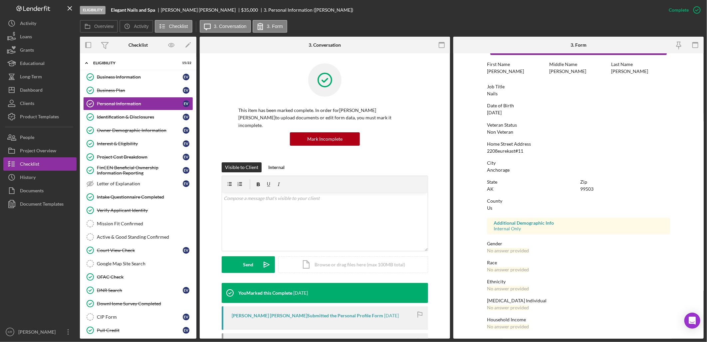
scroll to position [25, 0]
click at [109, 150] on link "Interest & Eligibility Interest & Eligibility E V" at bounding box center [138, 143] width 110 height 13
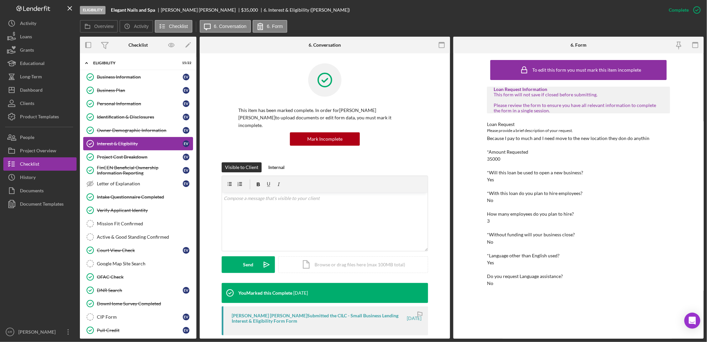
click at [117, 137] on link "Interest & Eligibility Interest & Eligibility E V" at bounding box center [138, 143] width 110 height 13
click at [117, 129] on div "Owner Demographic Information" at bounding box center [140, 130] width 86 height 5
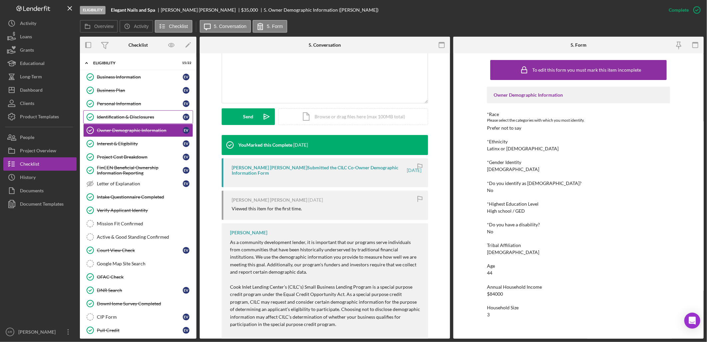
click at [132, 114] on link "Identification & Disclosures Identification & Disclosures E V" at bounding box center [138, 116] width 110 height 13
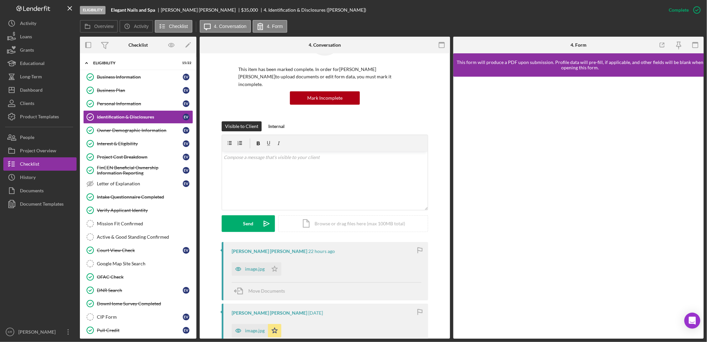
scroll to position [111, 0]
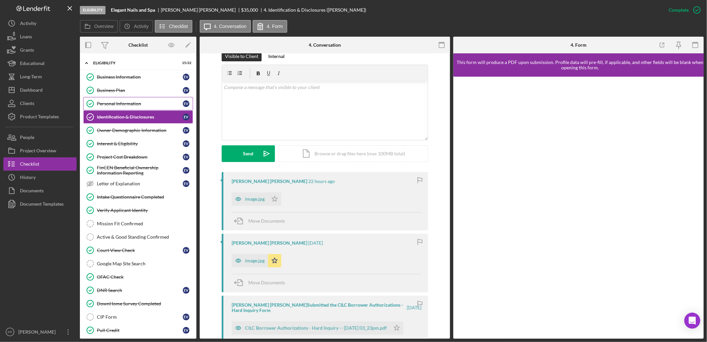
click at [133, 100] on link "Personal Information Personal Information E V" at bounding box center [138, 103] width 110 height 13
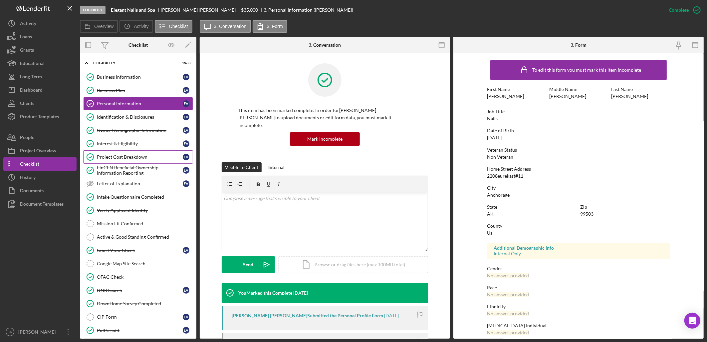
click at [132, 161] on link "Project Cost Breakdown Project Cost Breakdown E V" at bounding box center [138, 156] width 110 height 13
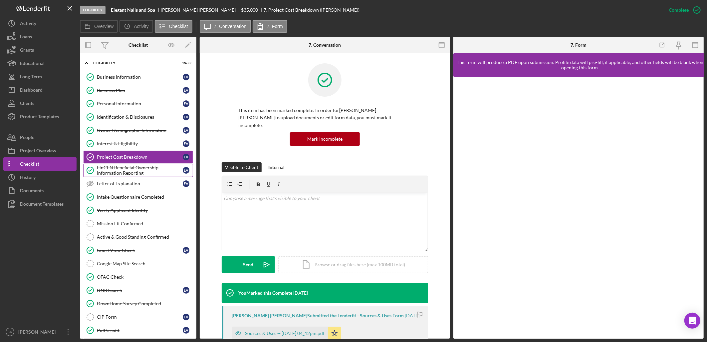
click at [134, 172] on div "FinCEN Beneficial Ownership Information Reporting" at bounding box center [140, 170] width 86 height 11
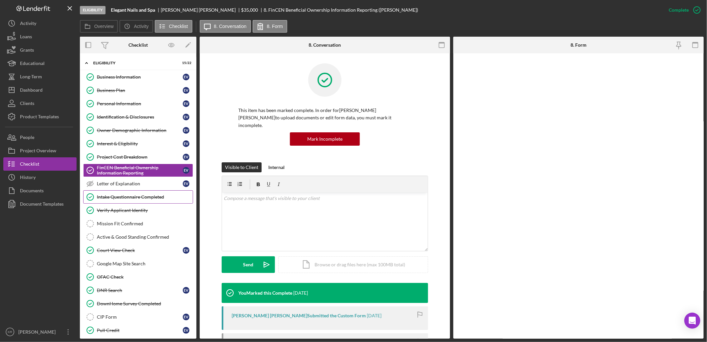
click at [128, 202] on link "Intake Questionnaire Completed Intake Questionnaire Completed" at bounding box center [138, 196] width 110 height 13
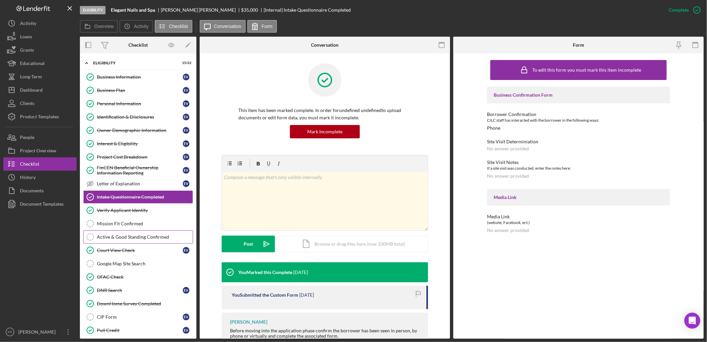
click at [126, 232] on link "Active & Good Standing Confirmed Active & Good Standing Confirmed" at bounding box center [138, 236] width 110 height 13
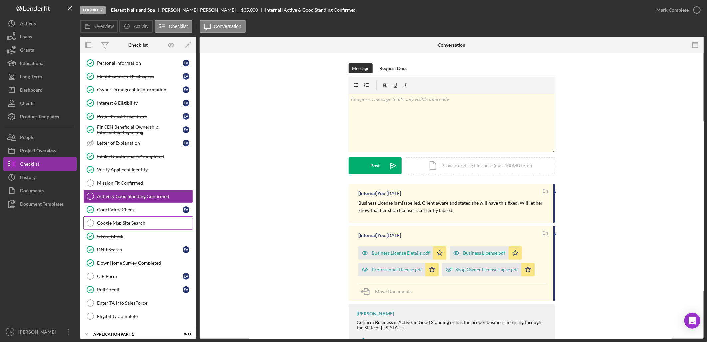
scroll to position [111, 0]
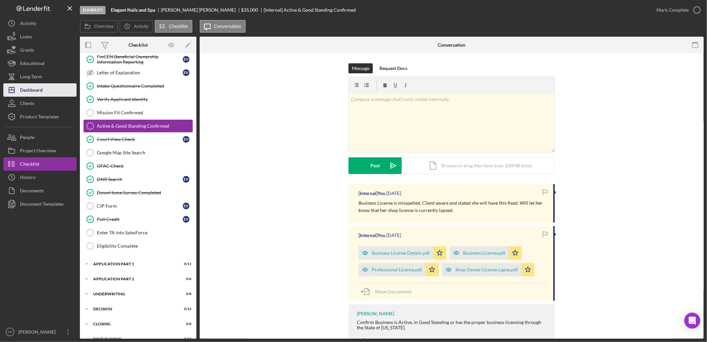
click at [61, 93] on button "Icon/Dashboard Dashboard" at bounding box center [39, 89] width 73 height 13
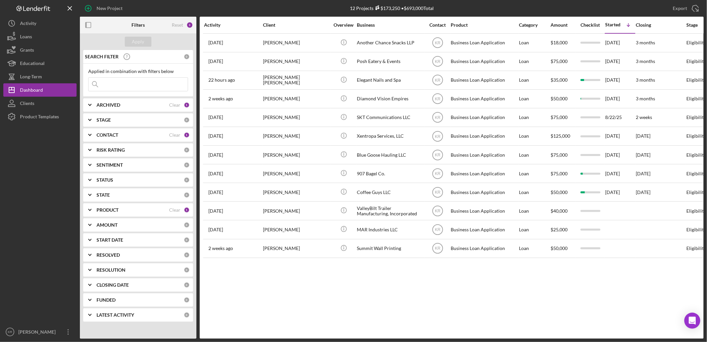
click at [115, 80] on input at bounding box center [138, 84] width 99 height 13
type input "a"
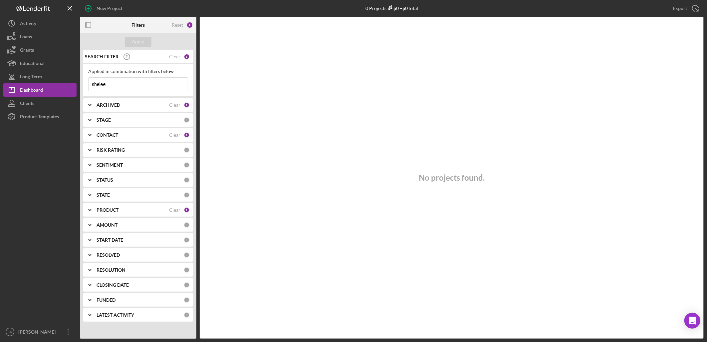
type input "shelee"
drag, startPoint x: 301, startPoint y: 147, endPoint x: 272, endPoint y: 148, distance: 29.0
click at [301, 147] on div "No projects found." at bounding box center [452, 178] width 504 height 322
click at [129, 210] on div "PRODUCT" at bounding box center [133, 209] width 73 height 5
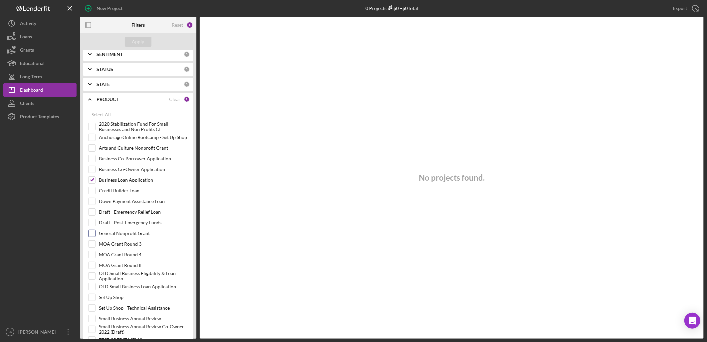
scroll to position [111, 0]
click at [125, 192] on label "Credit Builder Loan" at bounding box center [143, 190] width 89 height 7
click at [95, 192] on input "Credit Builder Loan" at bounding box center [92, 190] width 7 height 7
checkbox input "true"
click at [140, 38] on div "Apply" at bounding box center [138, 42] width 12 height 10
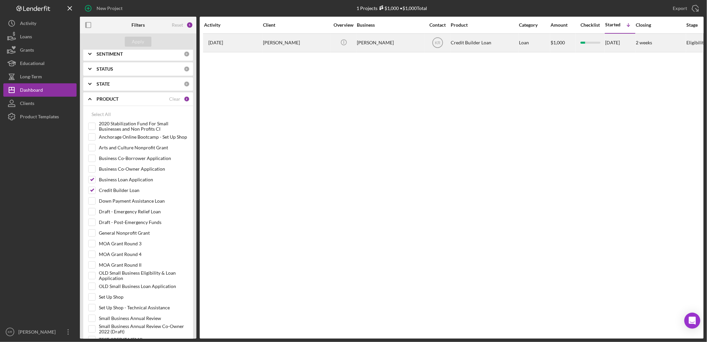
click at [390, 50] on div "[PERSON_NAME]" at bounding box center [390, 43] width 67 height 18
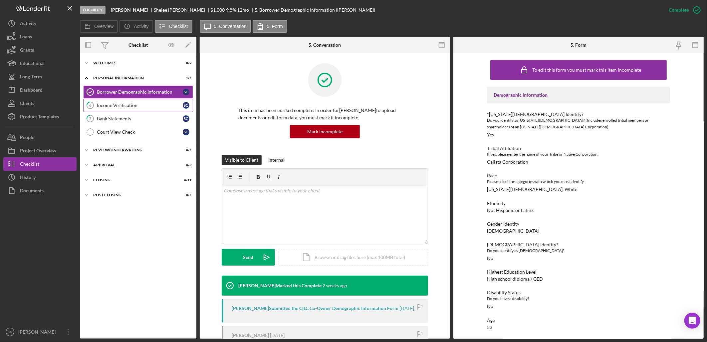
drag, startPoint x: 111, startPoint y: 101, endPoint x: 114, endPoint y: 102, distance: 3.4
click at [111, 101] on link "6 Income Verification S C" at bounding box center [138, 105] width 110 height 13
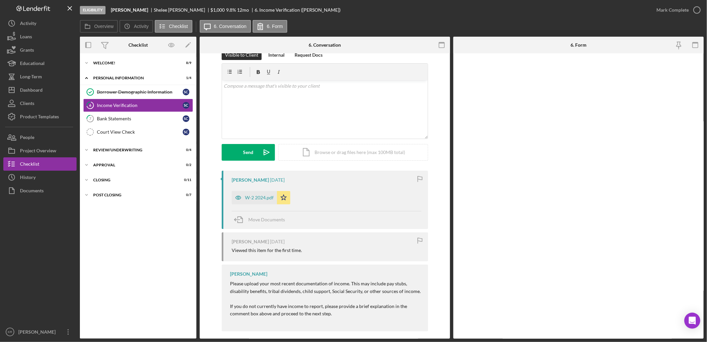
scroll to position [19, 0]
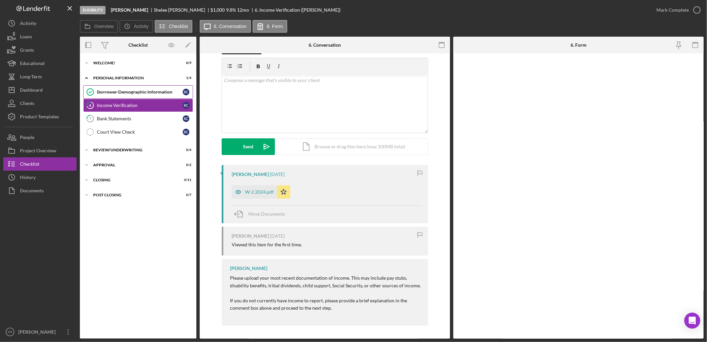
click at [115, 96] on link "Borrower Demographic Information Borrower Demographic Information S C" at bounding box center [138, 91] width 110 height 13
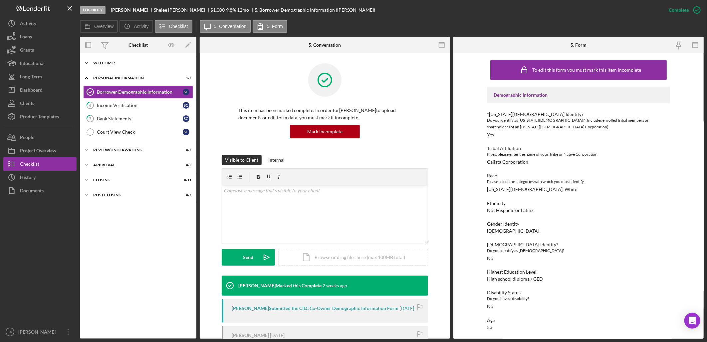
click at [142, 63] on div "Welcome!" at bounding box center [140, 63] width 95 height 4
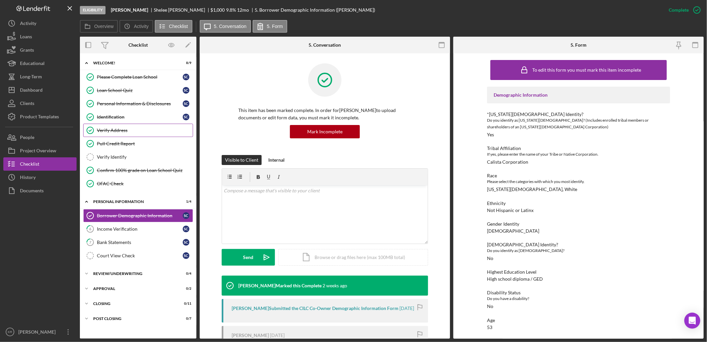
click at [132, 124] on link "Verify Address Verify Address" at bounding box center [138, 130] width 110 height 13
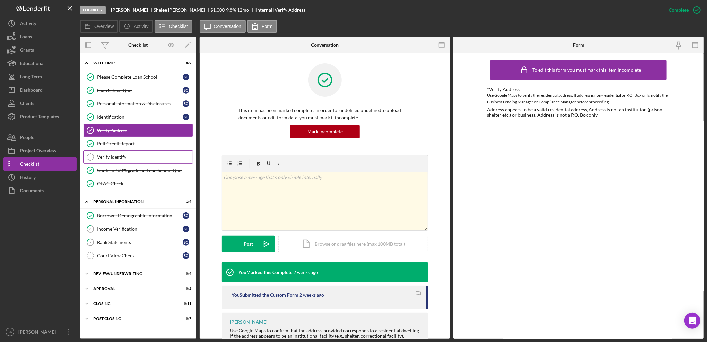
click at [133, 154] on div "Verify Identify" at bounding box center [145, 156] width 96 height 5
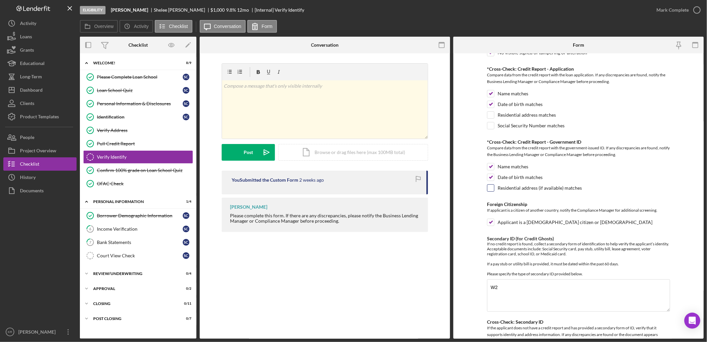
scroll to position [111, 0]
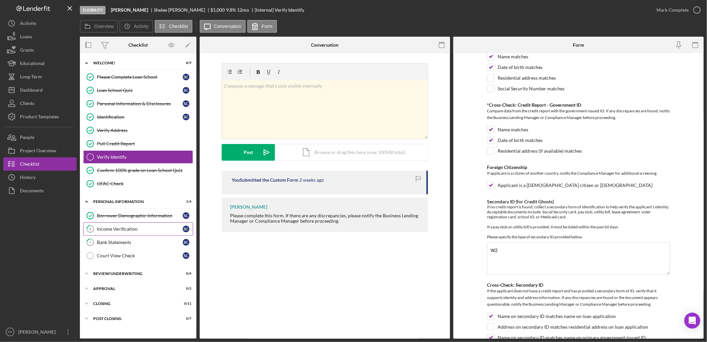
click at [157, 234] on link "6 Income Verification S C" at bounding box center [138, 228] width 110 height 13
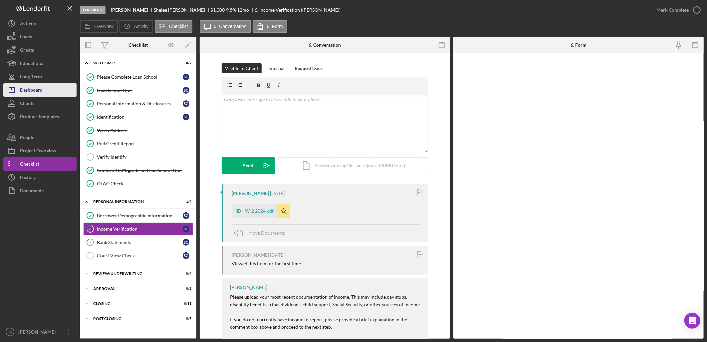
click at [58, 90] on button "Icon/Dashboard Dashboard" at bounding box center [39, 89] width 73 height 13
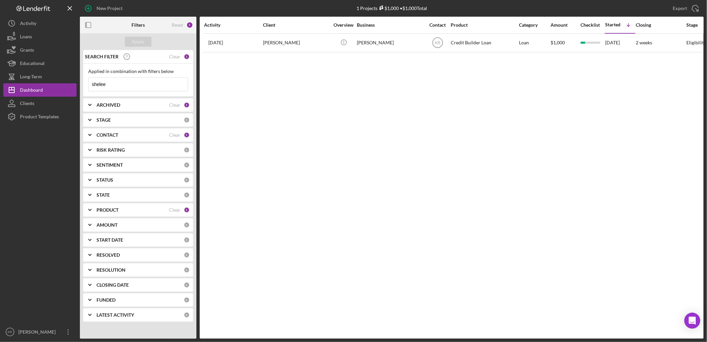
click at [134, 209] on div "PRODUCT" at bounding box center [133, 209] width 73 height 5
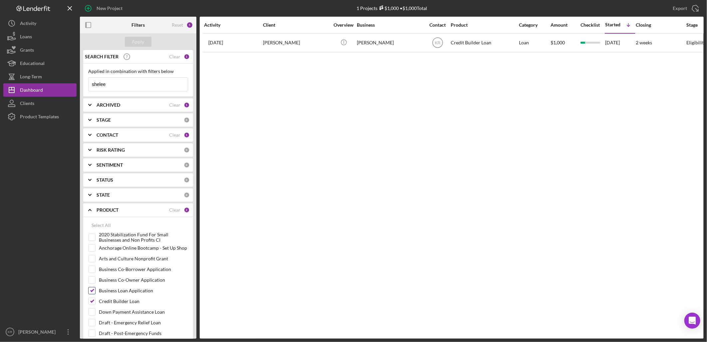
scroll to position [111, 0]
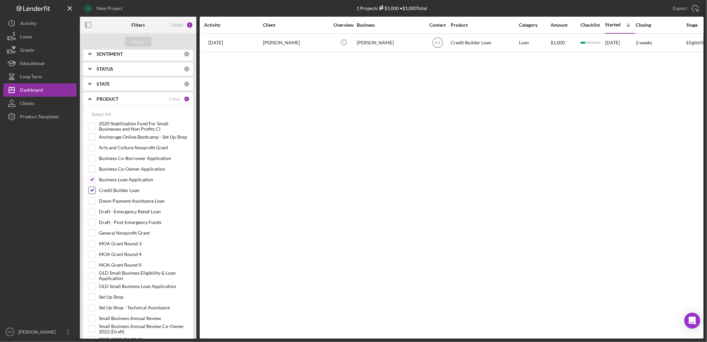
drag, startPoint x: 130, startPoint y: 190, endPoint x: 126, endPoint y: 192, distance: 5.1
click at [128, 191] on label "Credit Builder Loan" at bounding box center [143, 190] width 89 height 7
click at [107, 188] on label "Credit Builder Loan" at bounding box center [143, 190] width 89 height 7
click at [95, 188] on input "Credit Builder Loan" at bounding box center [92, 190] width 7 height 7
checkbox input "false"
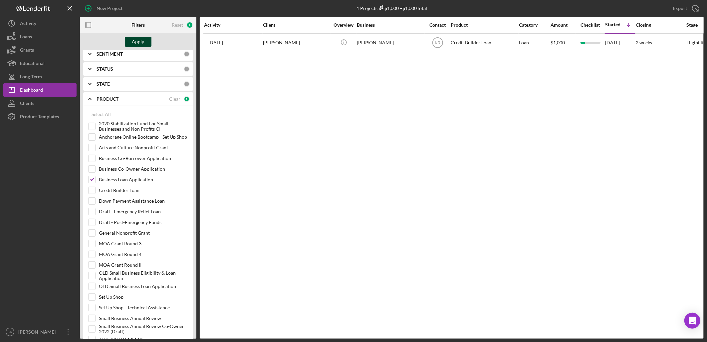
click at [130, 37] on button "Apply" at bounding box center [138, 42] width 27 height 10
